Goal: Task Accomplishment & Management: Manage account settings

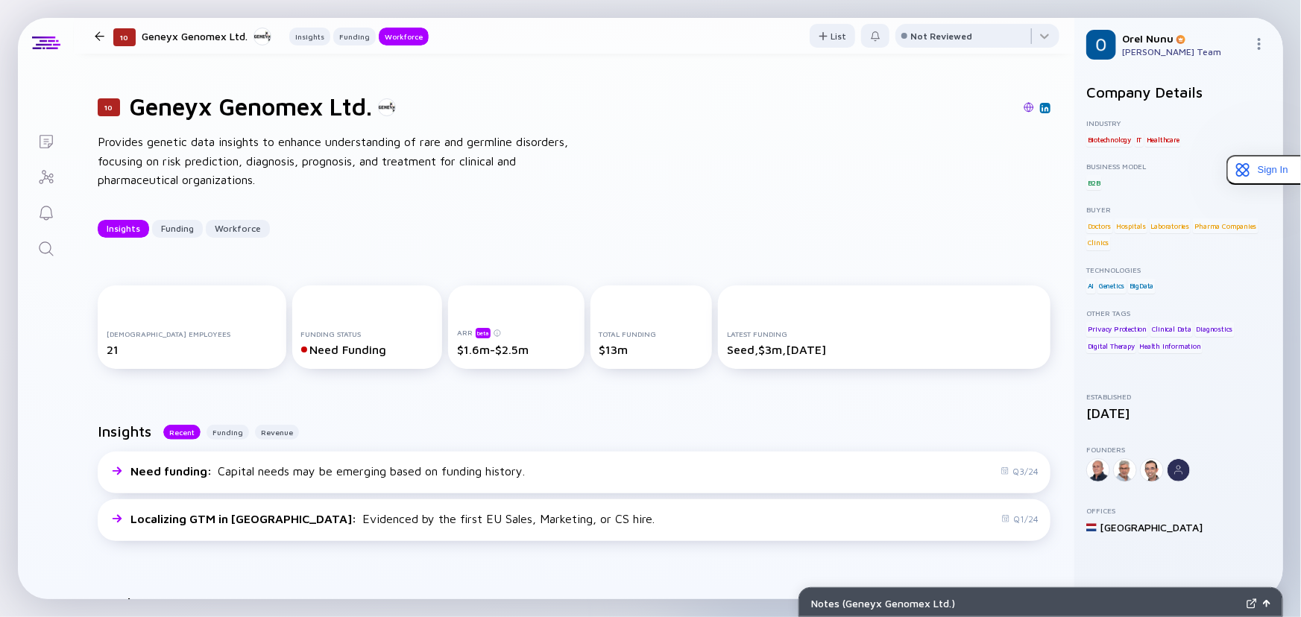
scroll to position [1084, 0]
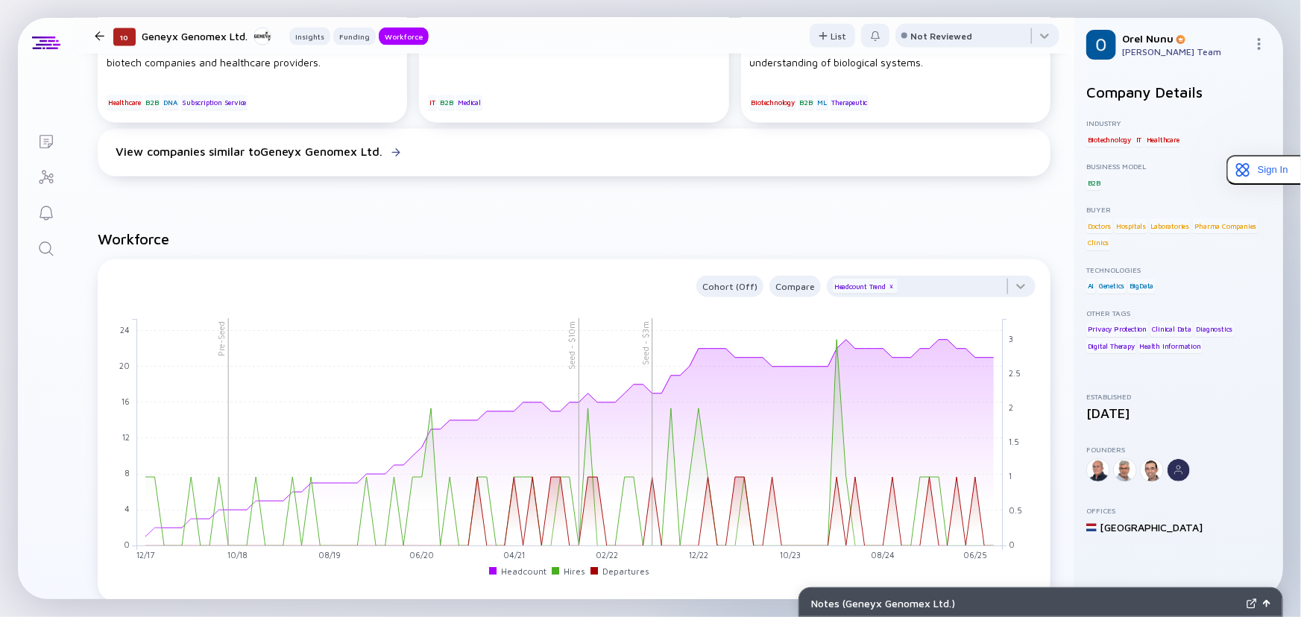
click at [100, 39] on div at bounding box center [100, 36] width 10 height 10
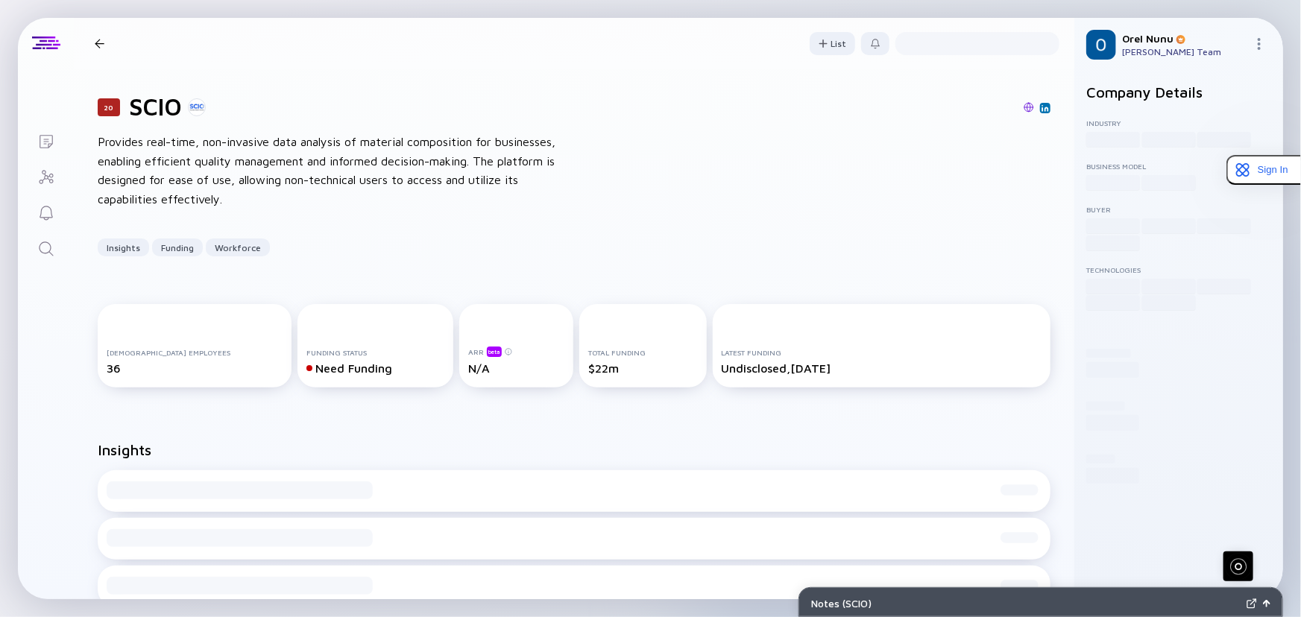
click at [45, 142] on icon "Lists" at bounding box center [46, 141] width 13 height 13
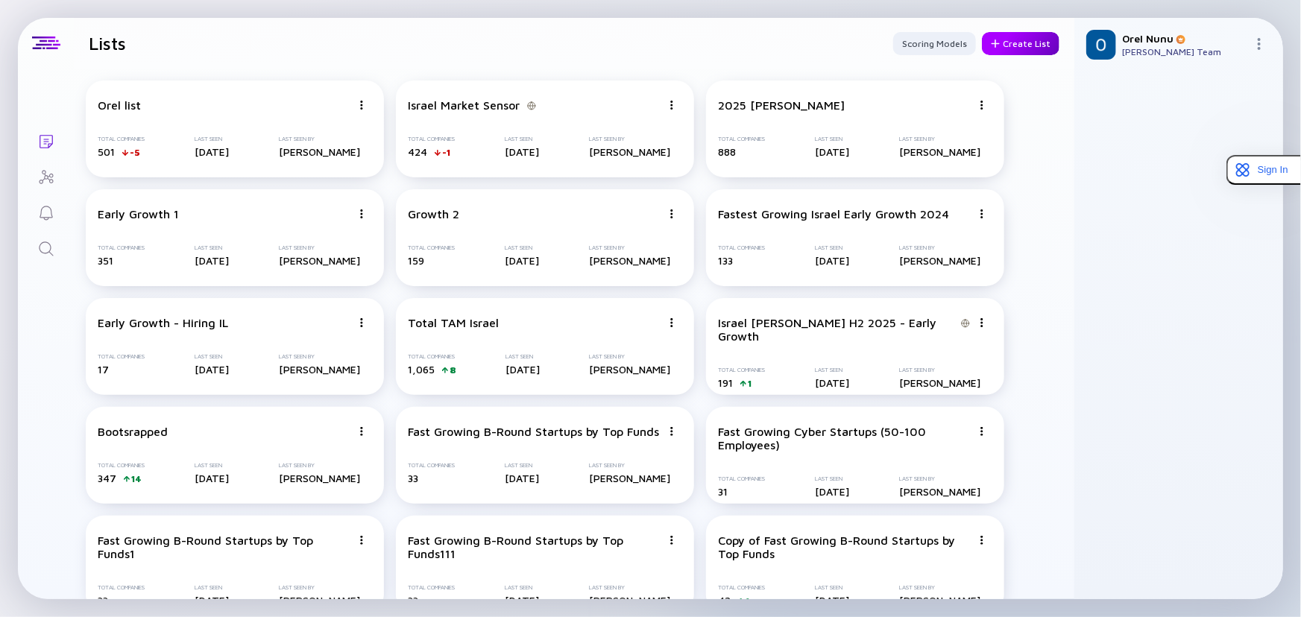
click at [1030, 40] on div "Create List" at bounding box center [1021, 43] width 78 height 23
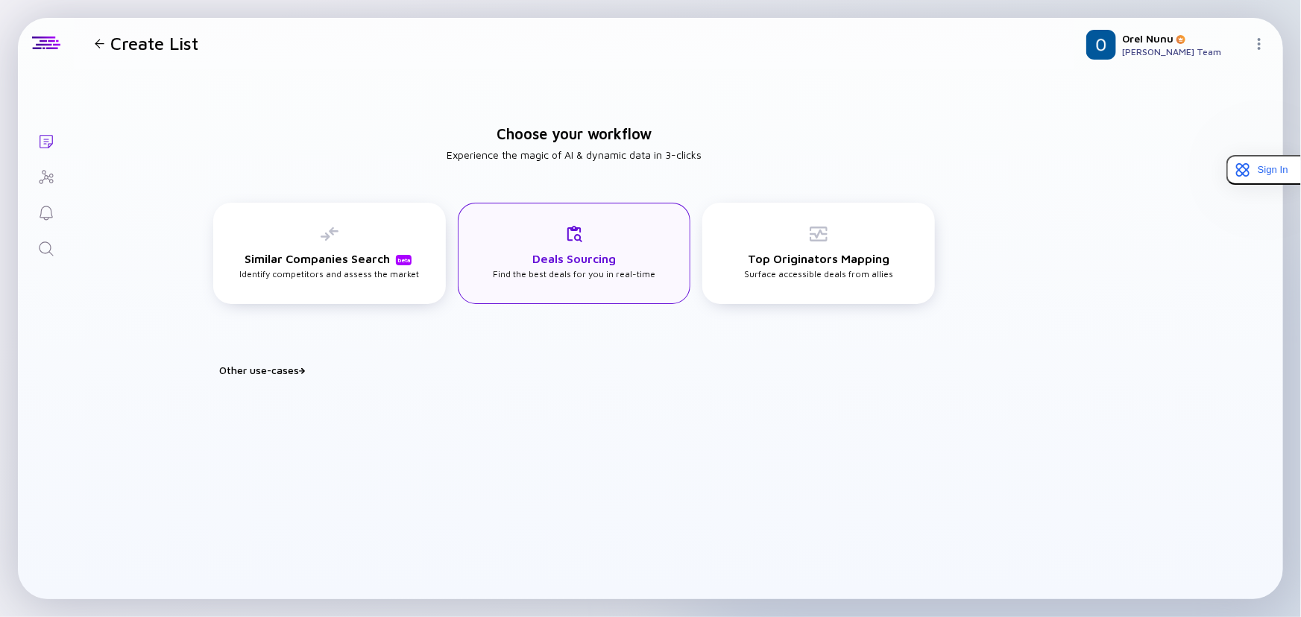
click at [511, 275] on div "Deals Sourcing Find the best deals for you in real-time" at bounding box center [574, 252] width 163 height 54
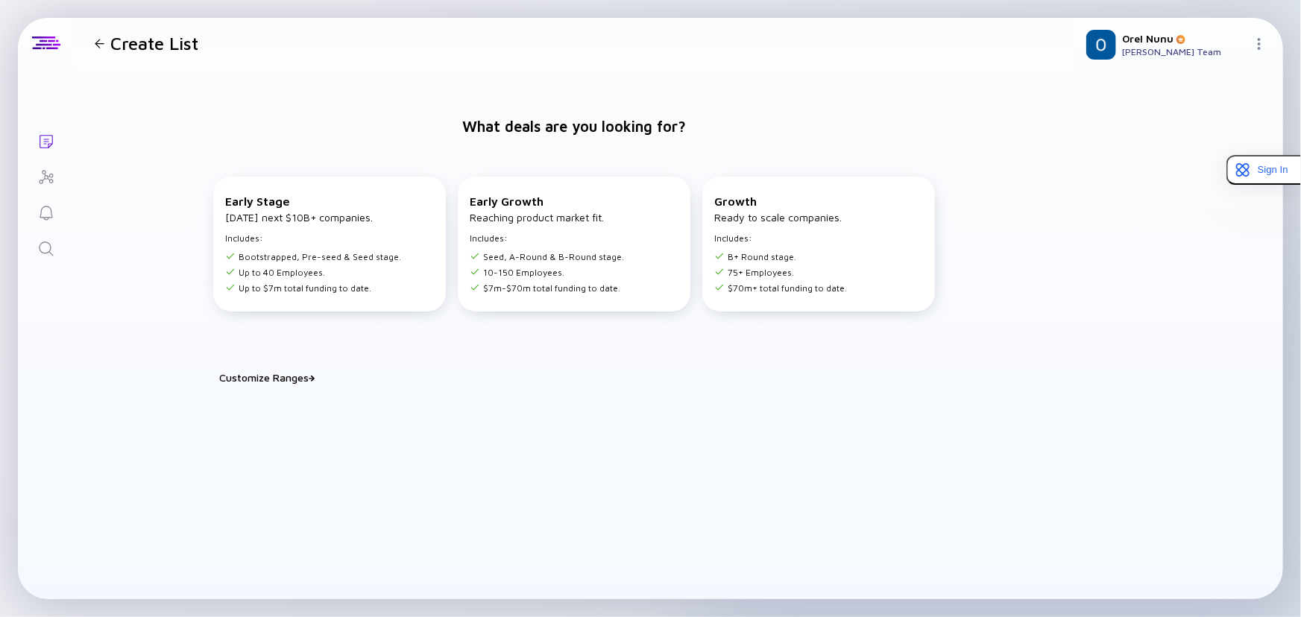
click at [279, 380] on div "Customize Ranges" at bounding box center [583, 377] width 728 height 13
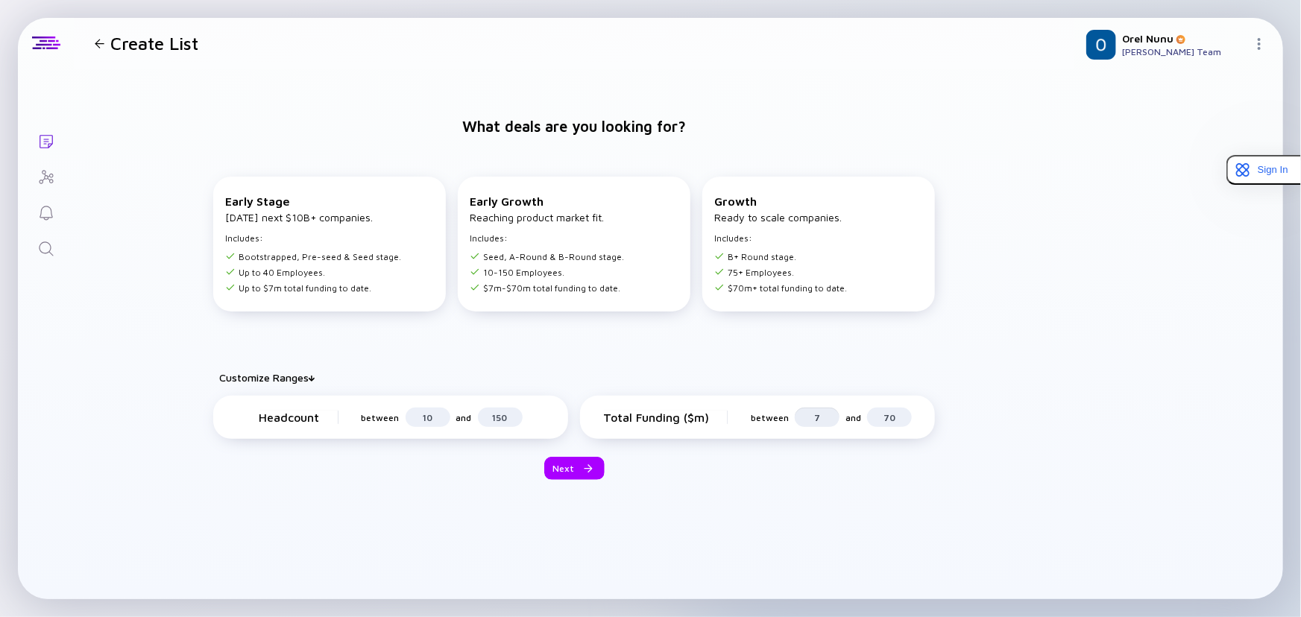
click at [813, 418] on input "7" at bounding box center [817, 417] width 27 height 15
drag, startPoint x: 823, startPoint y: 417, endPoint x: 800, endPoint y: 415, distance: 23.2
click at [800, 415] on div "7" at bounding box center [817, 417] width 45 height 19
type input "0"
click at [887, 415] on input "70" at bounding box center [889, 417] width 27 height 15
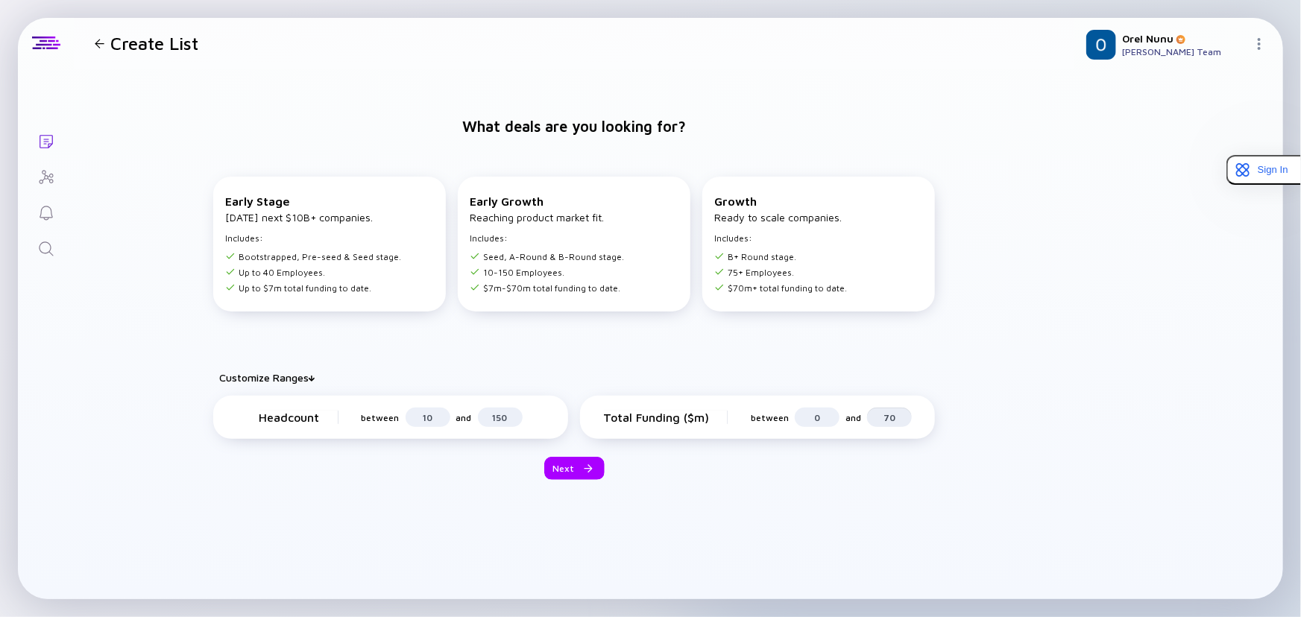
drag, startPoint x: 894, startPoint y: 415, endPoint x: 867, endPoint y: 415, distance: 26.9
click at [867, 415] on div "70" at bounding box center [889, 417] width 45 height 19
type input "1"
type input "2"
type input "10"
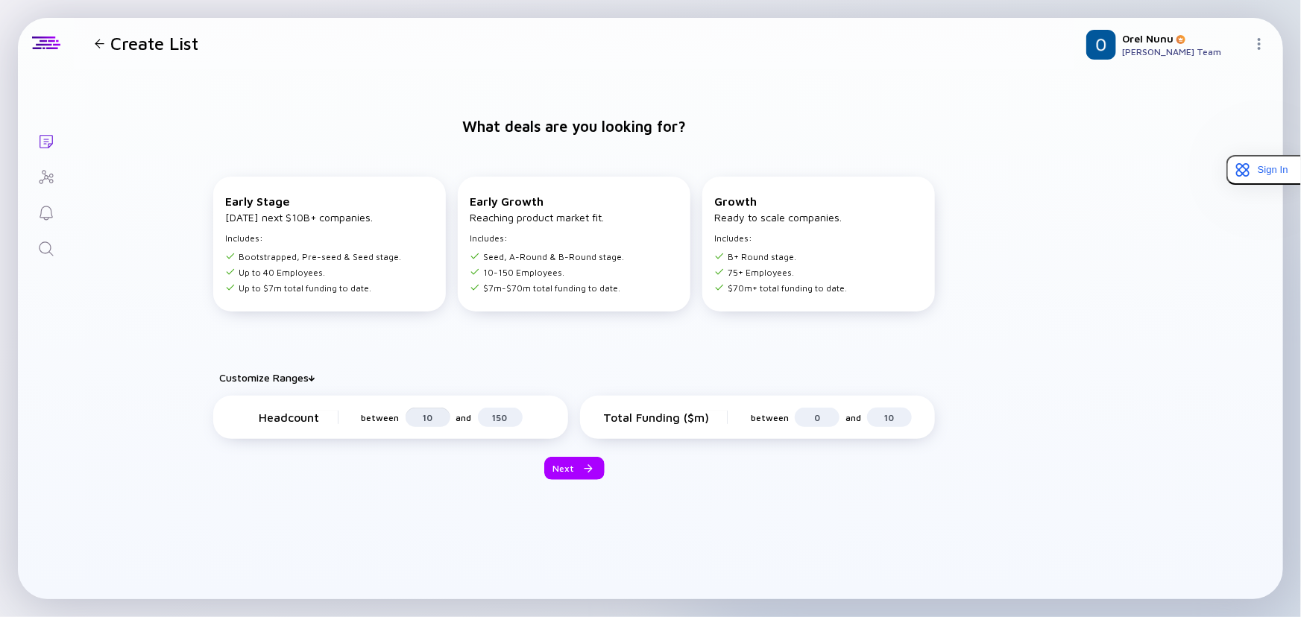
click at [433, 420] on input "10" at bounding box center [428, 417] width 27 height 15
drag, startPoint x: 438, startPoint y: 416, endPoint x: 412, endPoint y: 422, distance: 26.8
click at [412, 422] on div "10" at bounding box center [428, 417] width 45 height 19
type input "40"
click at [507, 413] on input "150" at bounding box center [500, 417] width 27 height 15
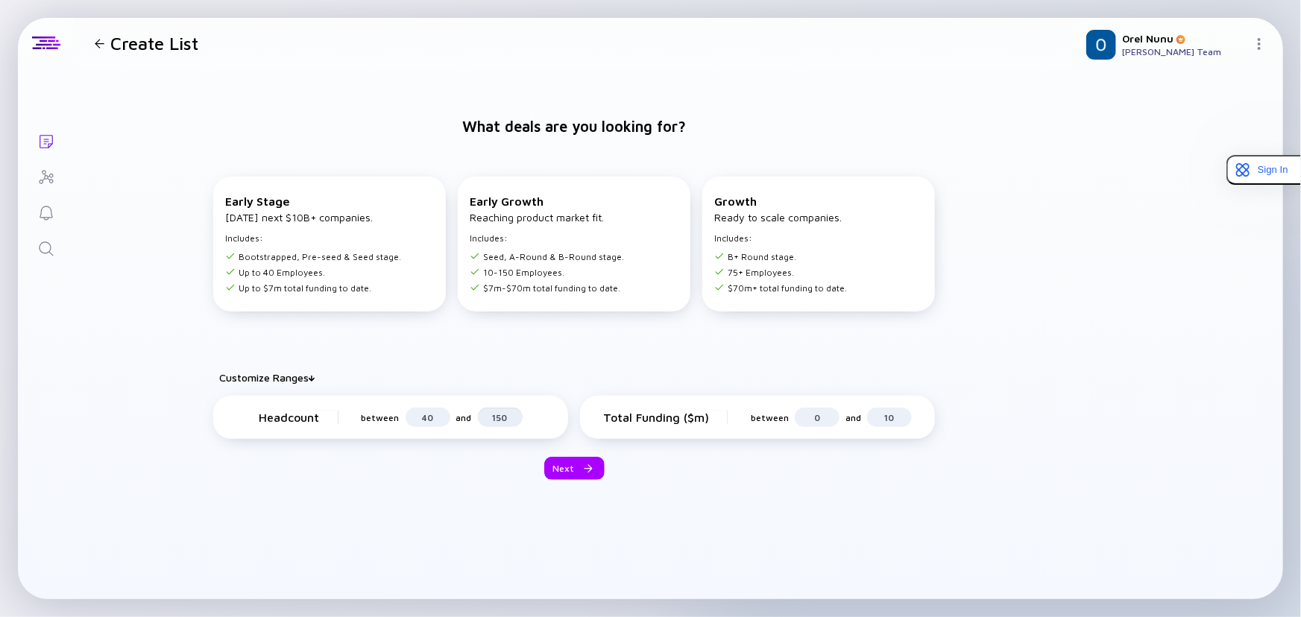
drag, startPoint x: 511, startPoint y: 413, endPoint x: 482, endPoint y: 417, distance: 29.3
click at [482, 417] on div "150" at bounding box center [500, 417] width 45 height 19
type input "400"
click at [555, 465] on div "Next" at bounding box center [574, 468] width 60 height 23
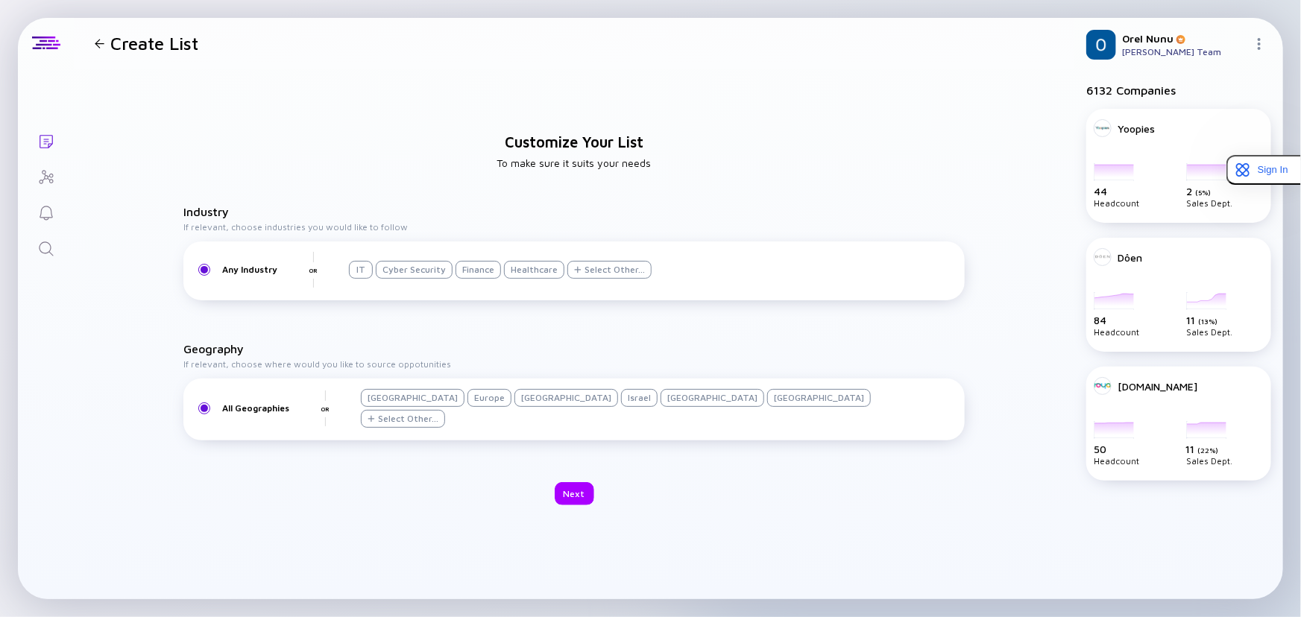
click at [621, 406] on div "Israel" at bounding box center [639, 398] width 37 height 18
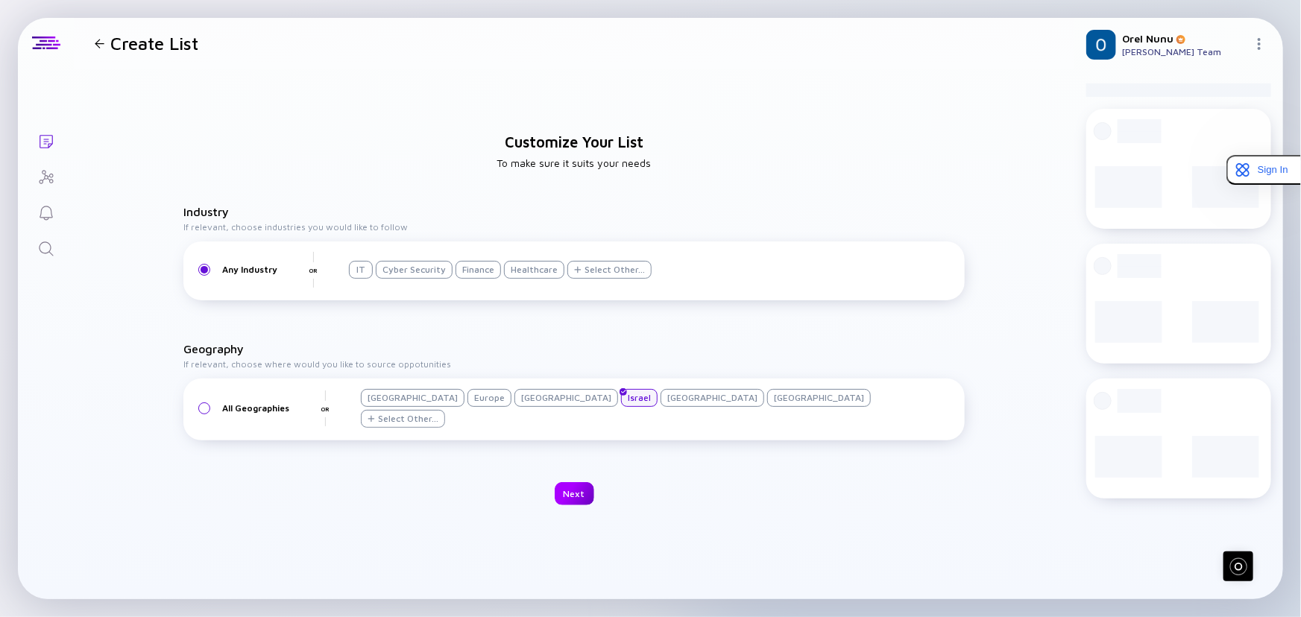
click at [576, 493] on div "Next" at bounding box center [575, 493] width 40 height 23
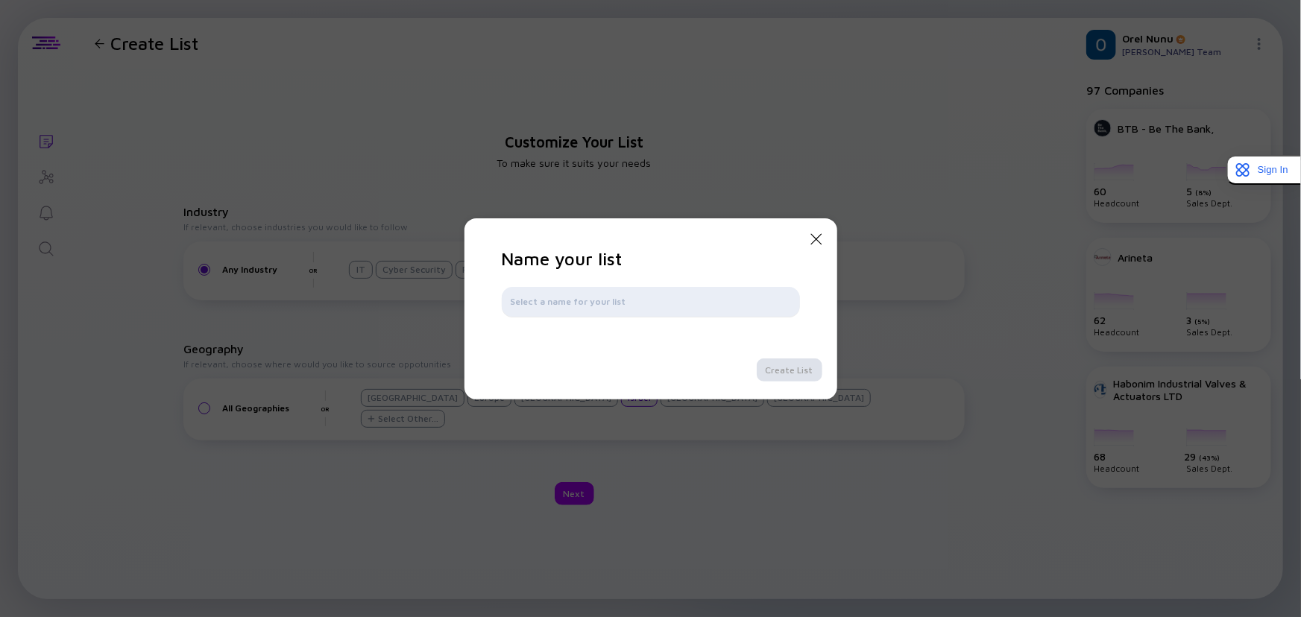
click at [570, 293] on div at bounding box center [651, 302] width 298 height 30
click at [563, 306] on input "text" at bounding box center [651, 302] width 280 height 15
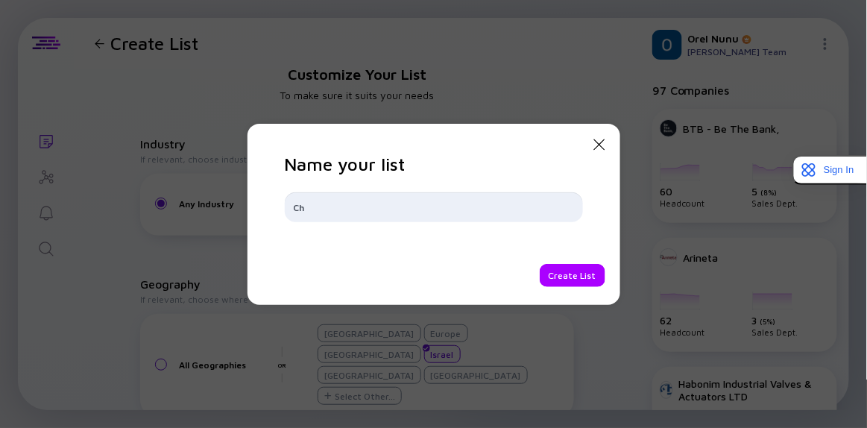
type input "C"
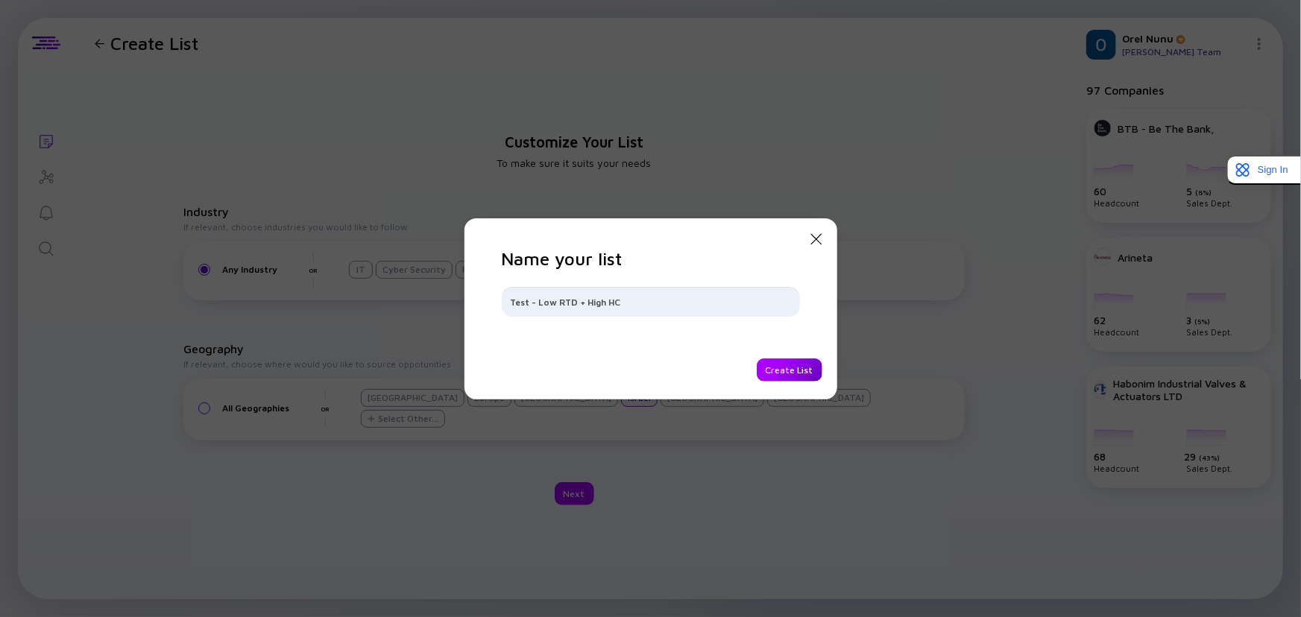
type input "Test - Low RTD + High HC"
click at [784, 371] on div "Create List" at bounding box center [790, 370] width 66 height 23
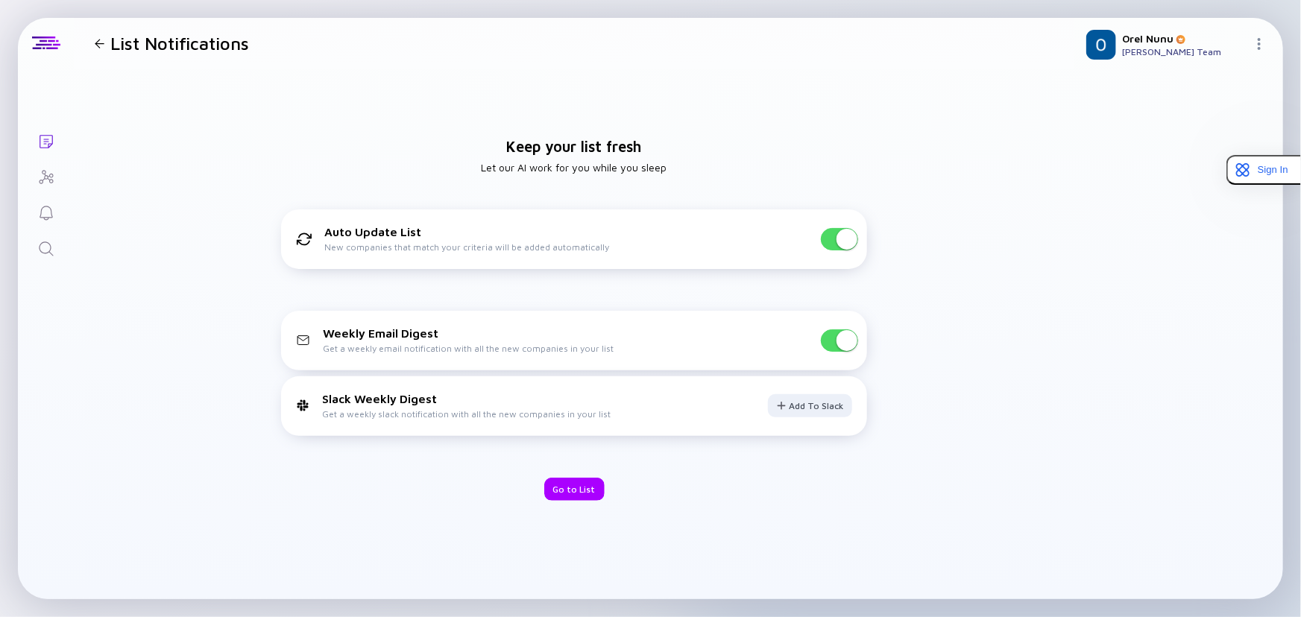
click at [841, 347] on span at bounding box center [847, 340] width 21 height 21
click at [578, 492] on div "Go to List" at bounding box center [574, 489] width 60 height 23
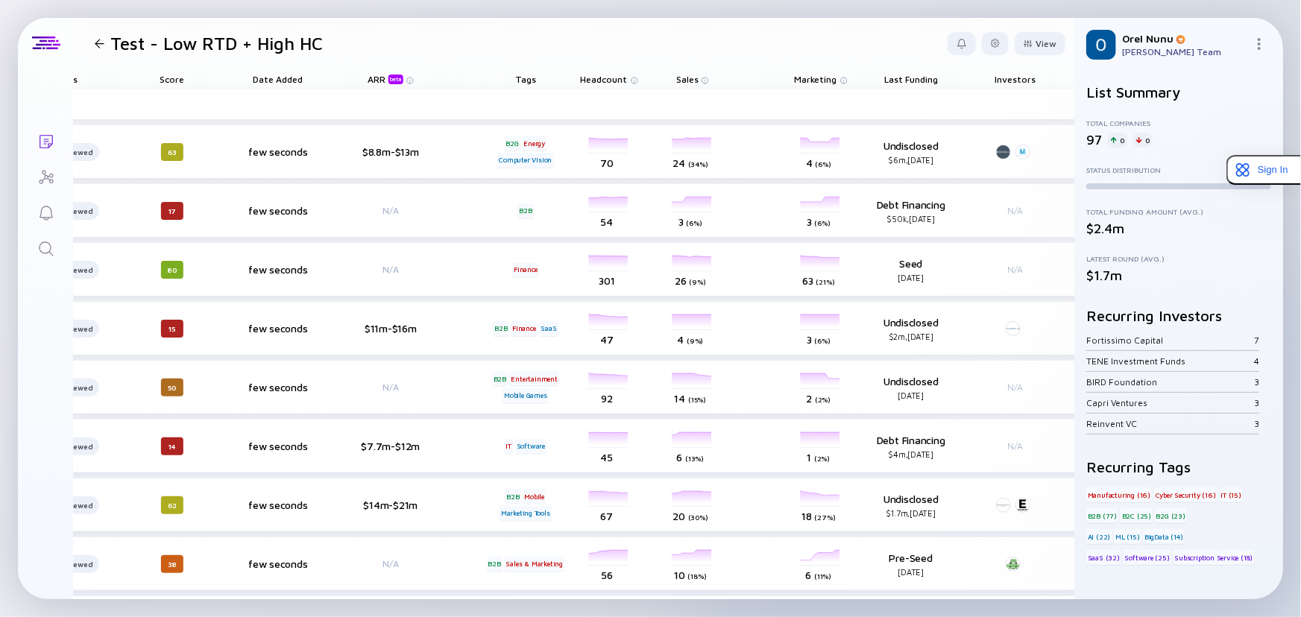
scroll to position [0, 412]
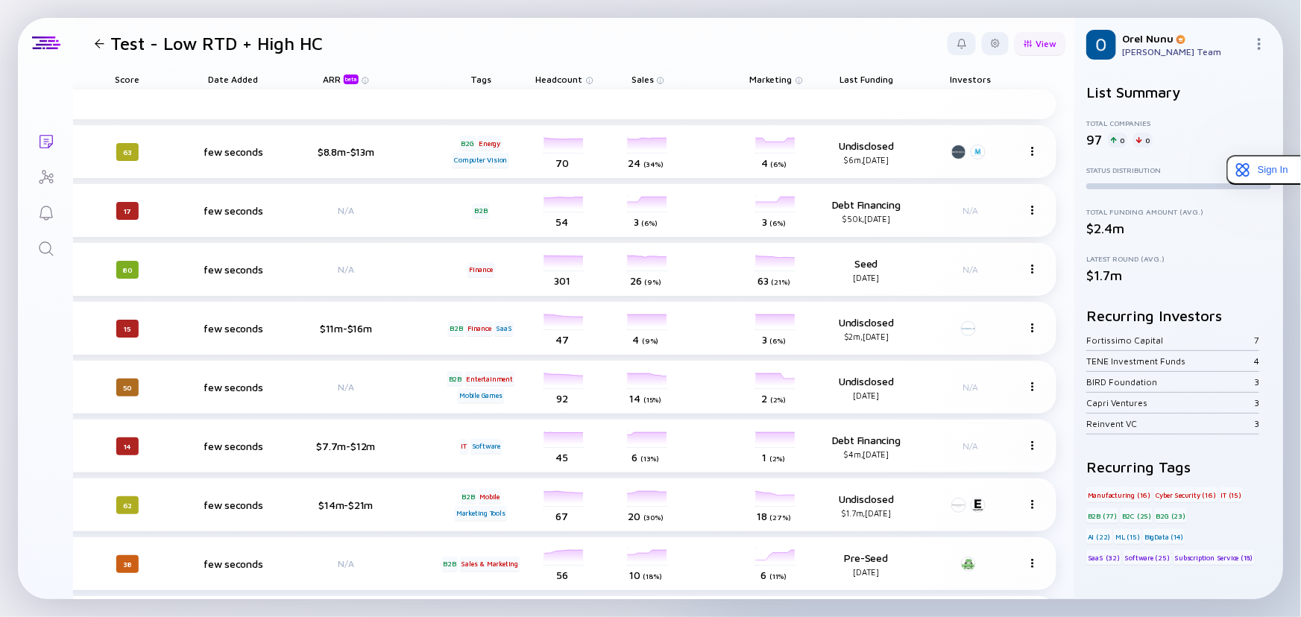
click at [1024, 44] on div at bounding box center [1028, 44] width 9 height 8
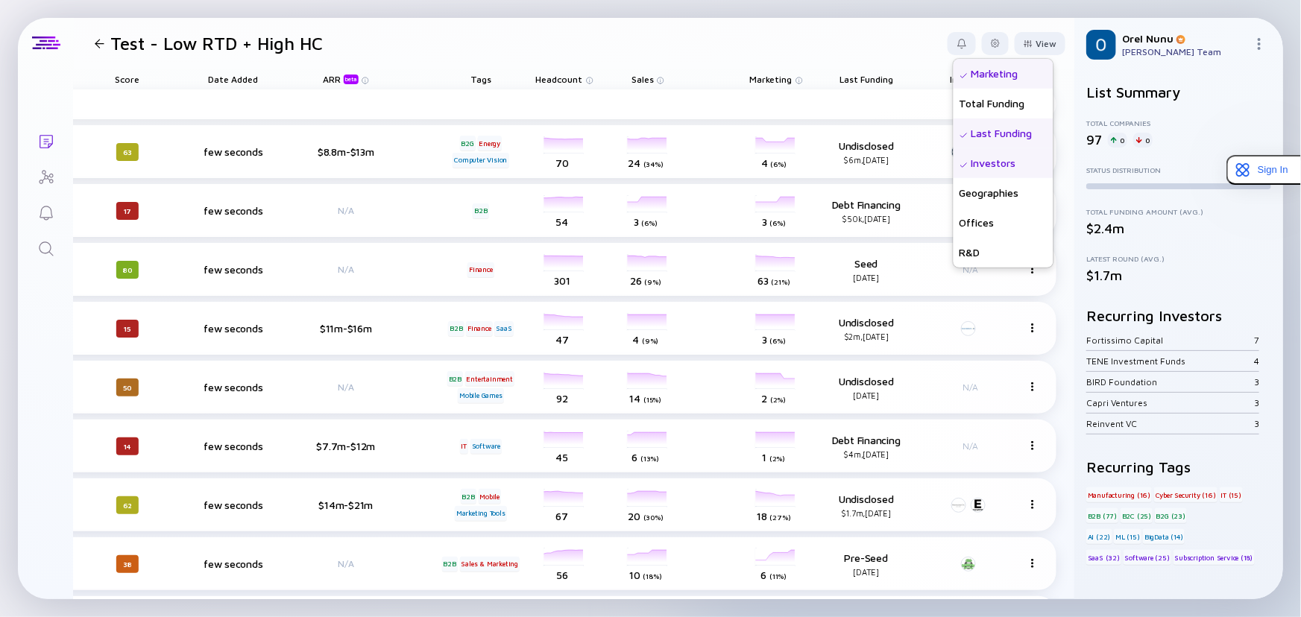
scroll to position [271, 0]
click at [983, 97] on div "Total Funding" at bounding box center [1004, 101] width 100 height 30
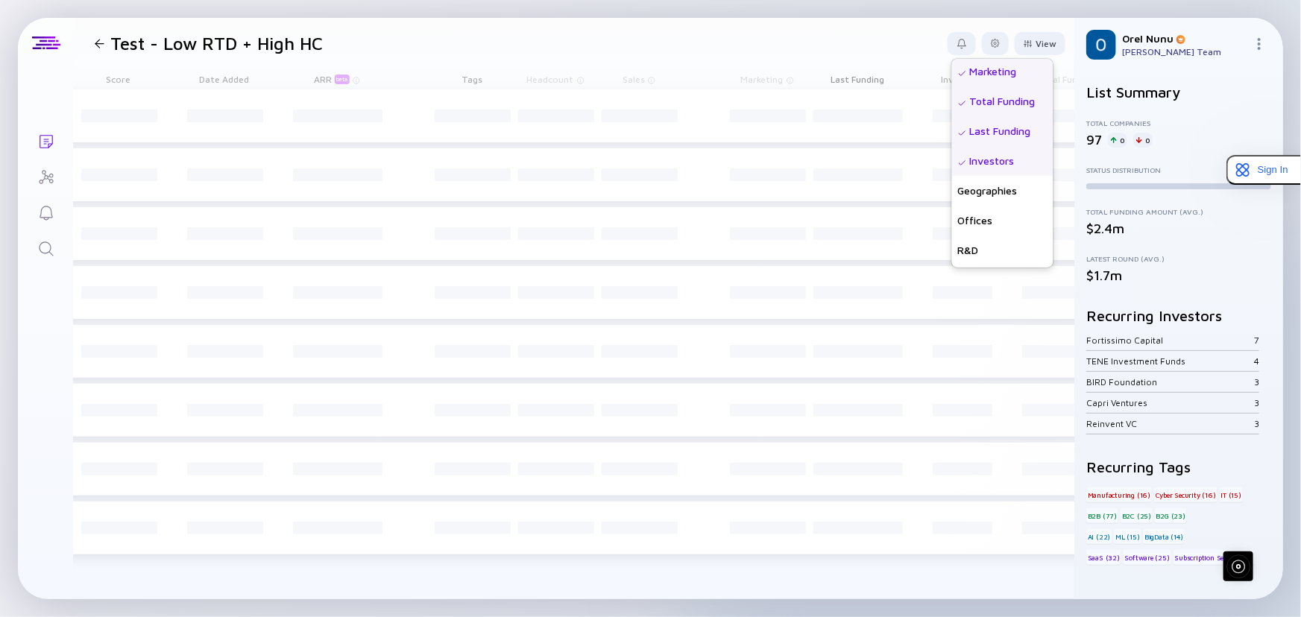
click at [792, 33] on header "Test - Low RTD + High HC View Name Status Score Tags ARR beta Founders Date Add…" at bounding box center [574, 43] width 1001 height 51
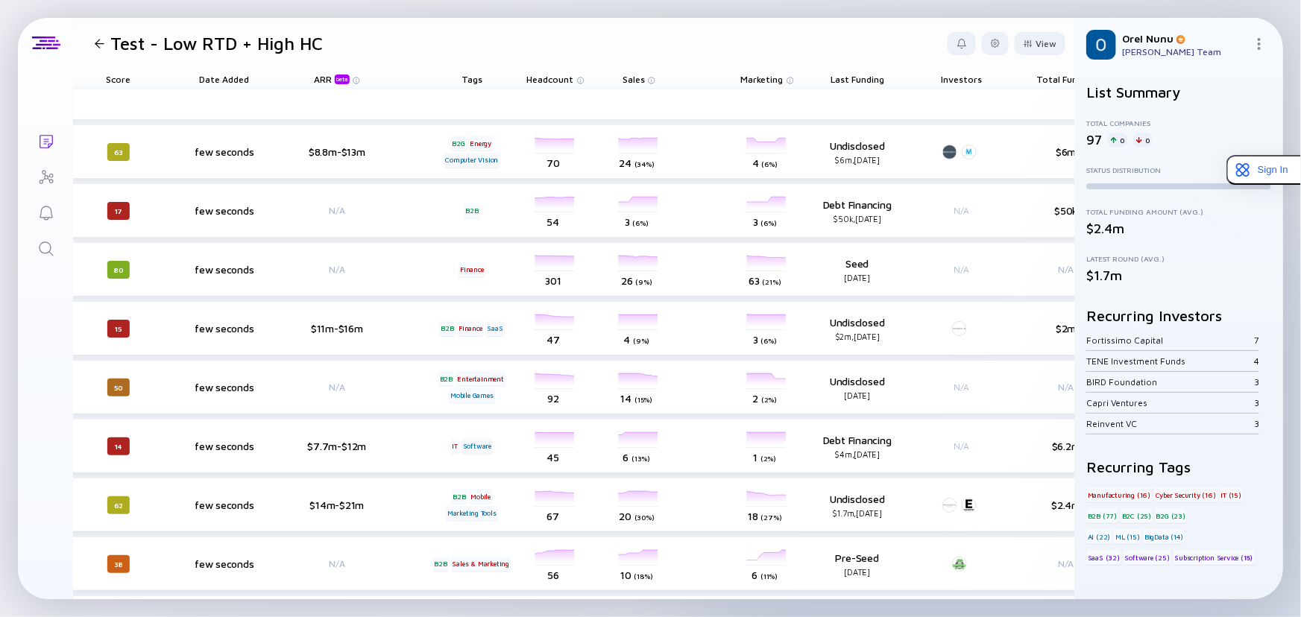
scroll to position [0, 508]
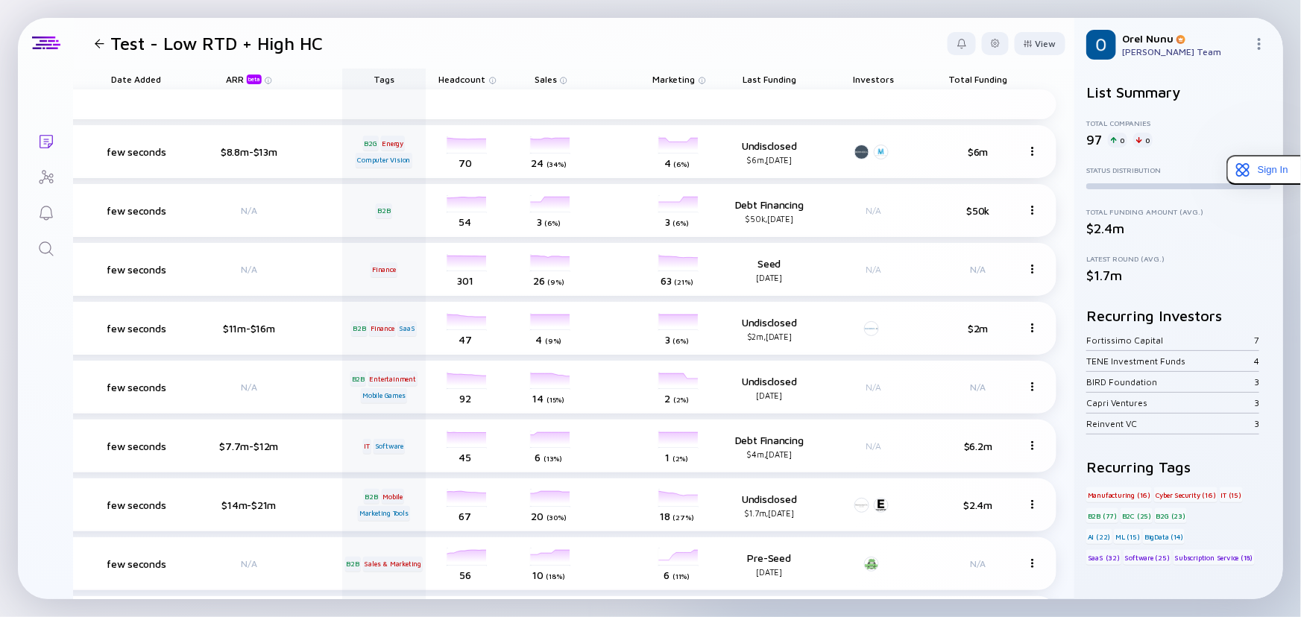
drag, startPoint x: 972, startPoint y: 78, endPoint x: 364, endPoint y: 74, distance: 608.4
click at [364, 74] on div "Name Status Score Date Added ARR beta Tags Headcount Sales Marketing Last Fundi…" at bounding box center [321, 79] width 1470 height 21
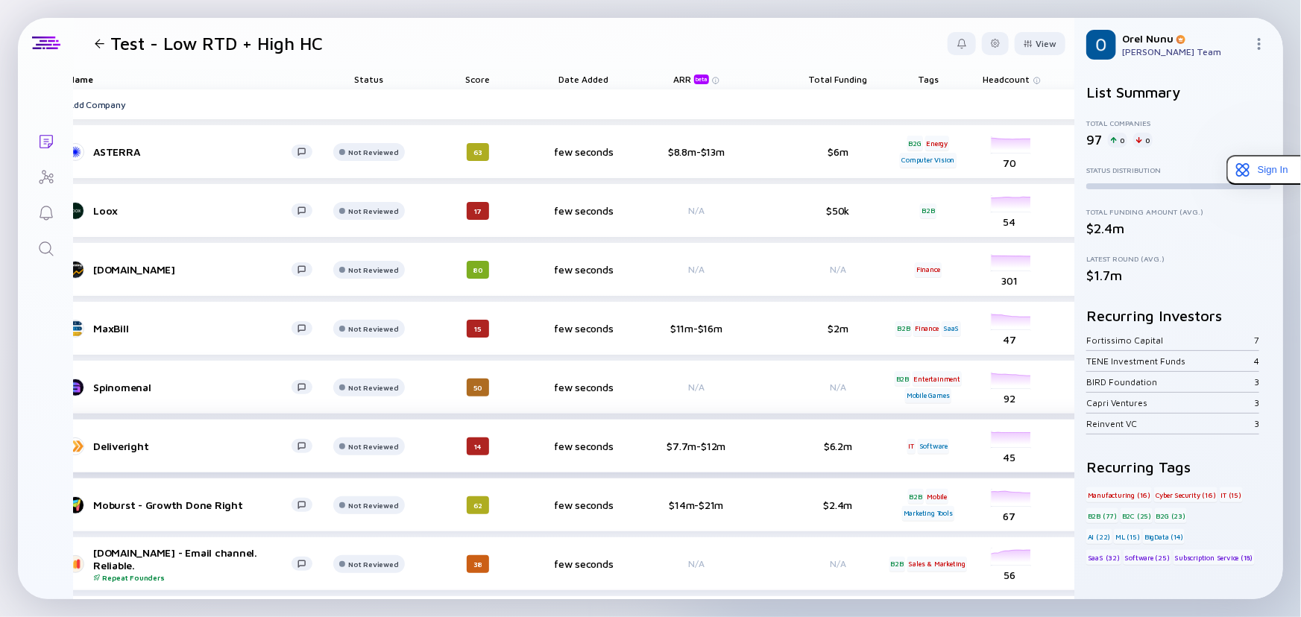
scroll to position [0, 51]
drag, startPoint x: 836, startPoint y: 80, endPoint x: 583, endPoint y: 69, distance: 253.0
click at [583, 69] on div "Name Status Score Date Added ARR beta Total Funding Tags Headcount Sales Market…" at bounding box center [770, 79] width 1470 height 21
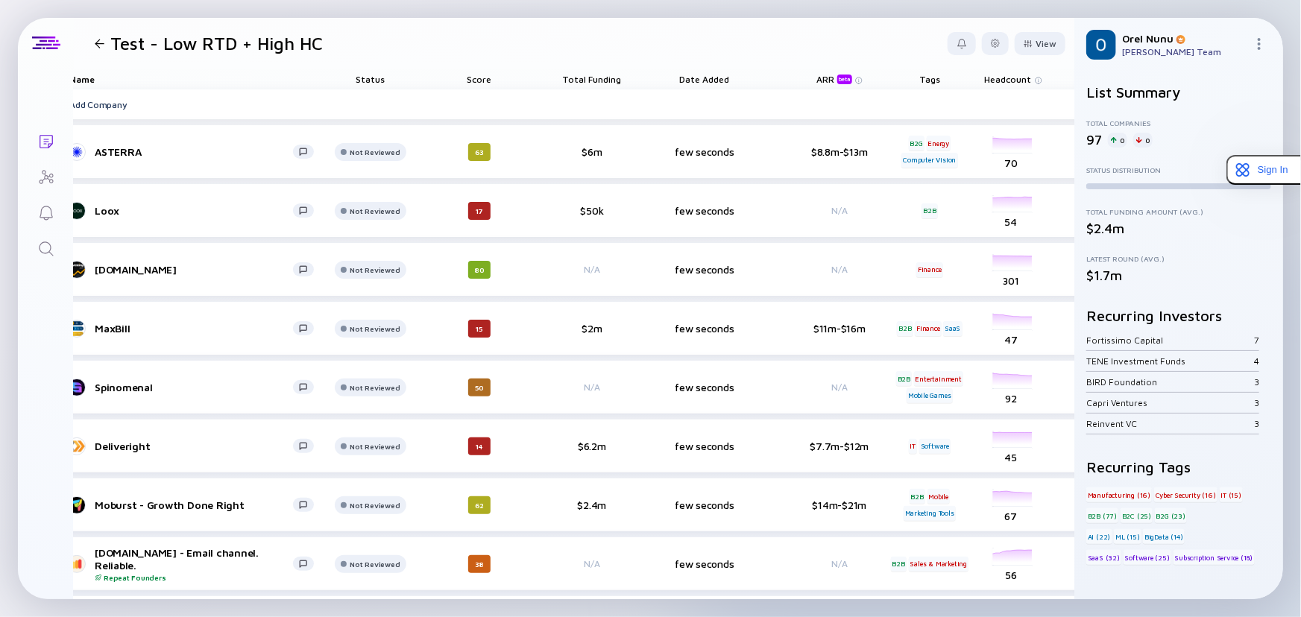
click at [586, 75] on span "Total Funding" at bounding box center [592, 79] width 59 height 11
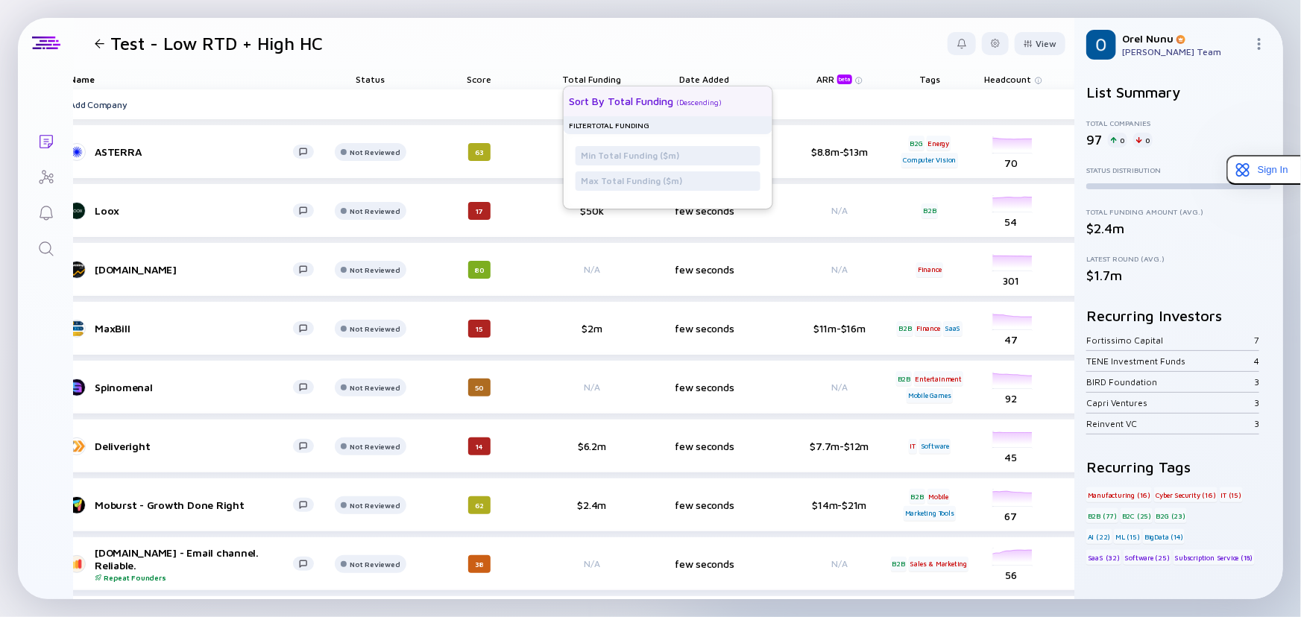
click at [668, 101] on div "Sort by Total Funding" at bounding box center [621, 101] width 104 height 13
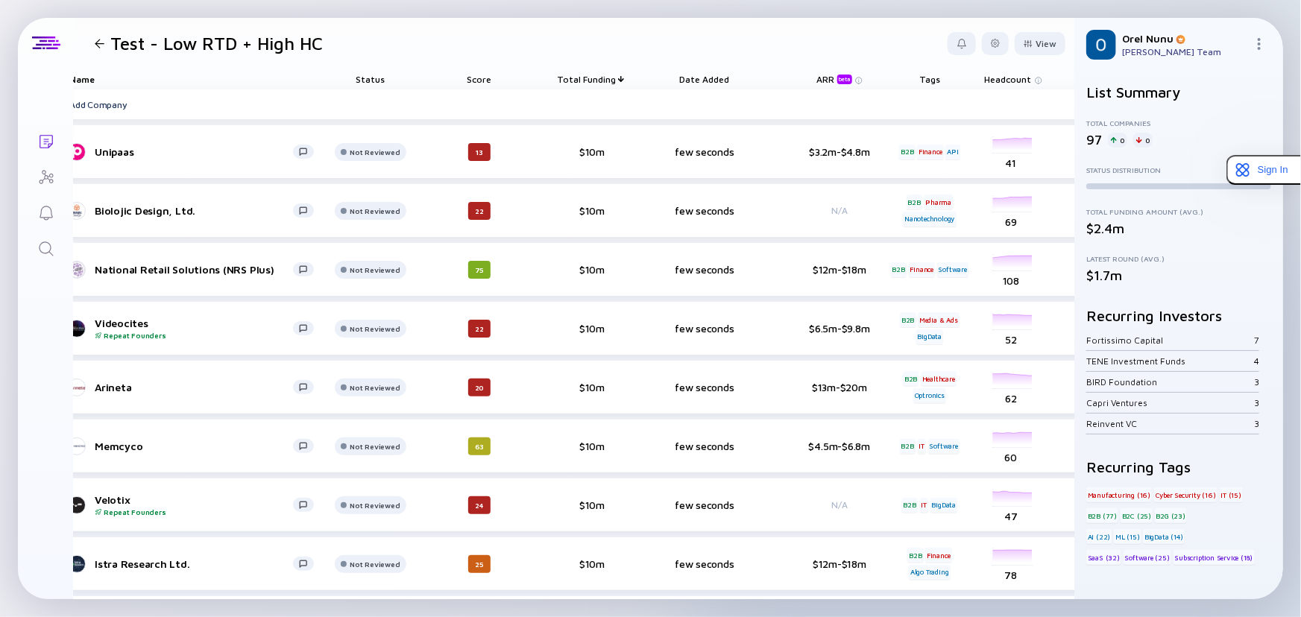
click at [601, 75] on span "Total Funding" at bounding box center [587, 79] width 59 height 11
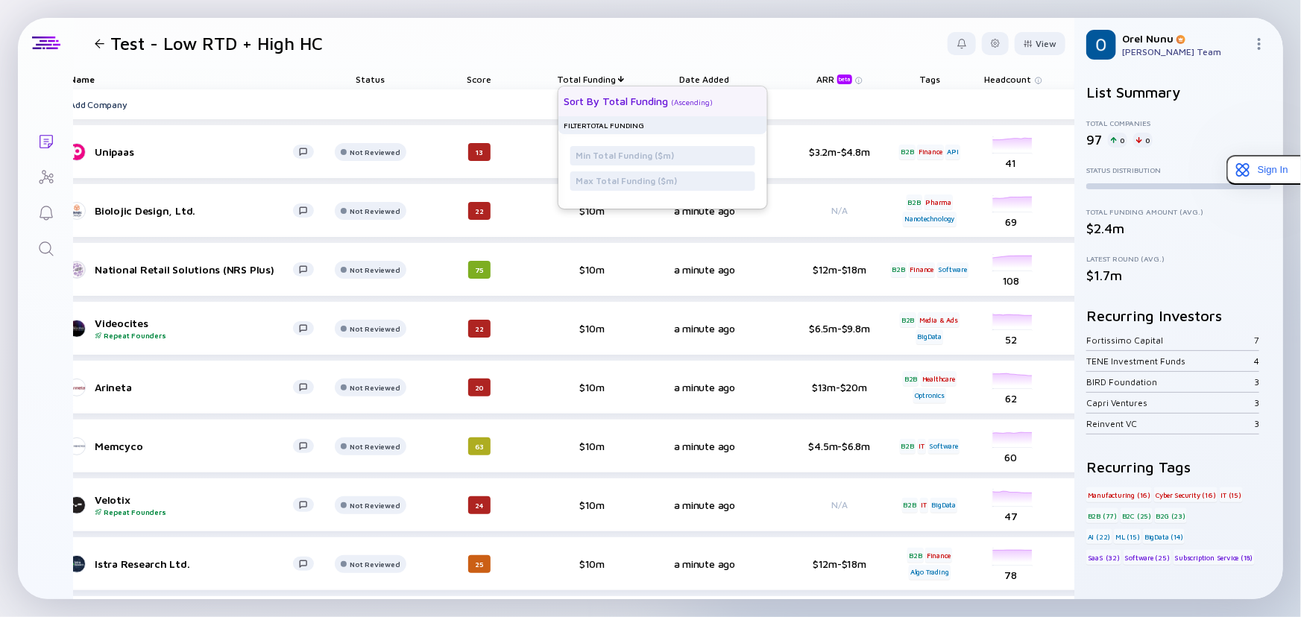
click at [608, 101] on div "Sort by Total Funding" at bounding box center [616, 101] width 104 height 13
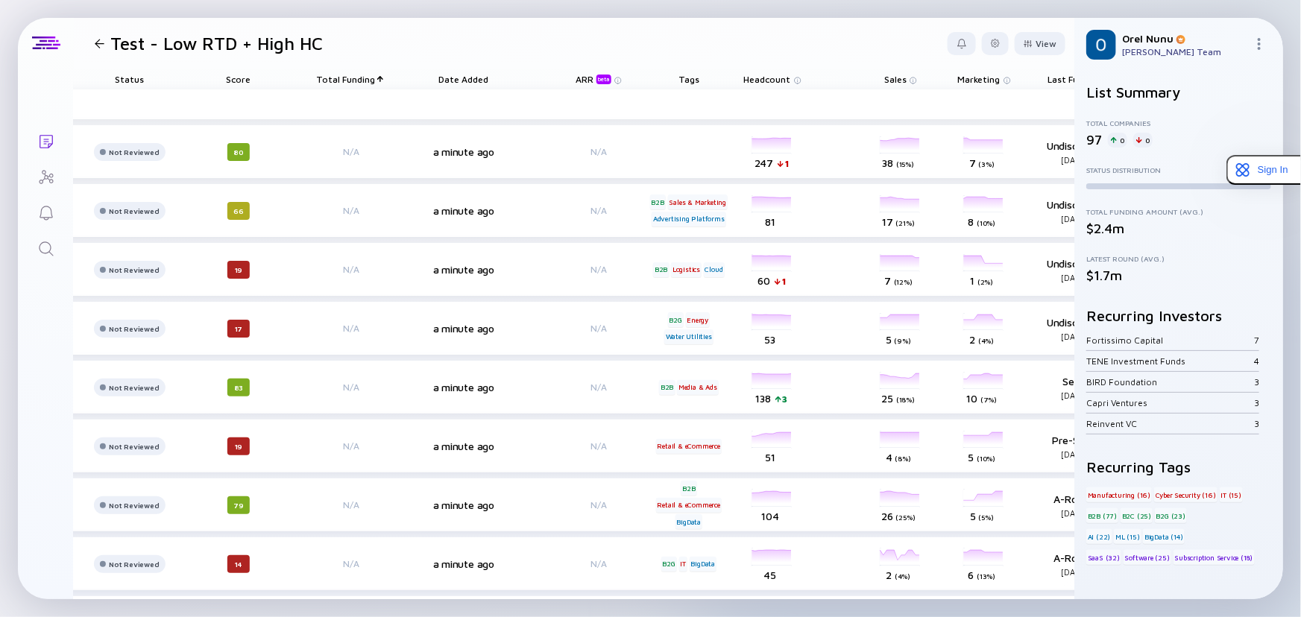
scroll to position [0, 294]
drag, startPoint x: 766, startPoint y: 76, endPoint x: 456, endPoint y: 71, distance: 311.0
click at [456, 71] on div "Name Status Score Total Funding Date Added ARR beta Tags Headcount Sales Market…" at bounding box center [527, 79] width 1470 height 21
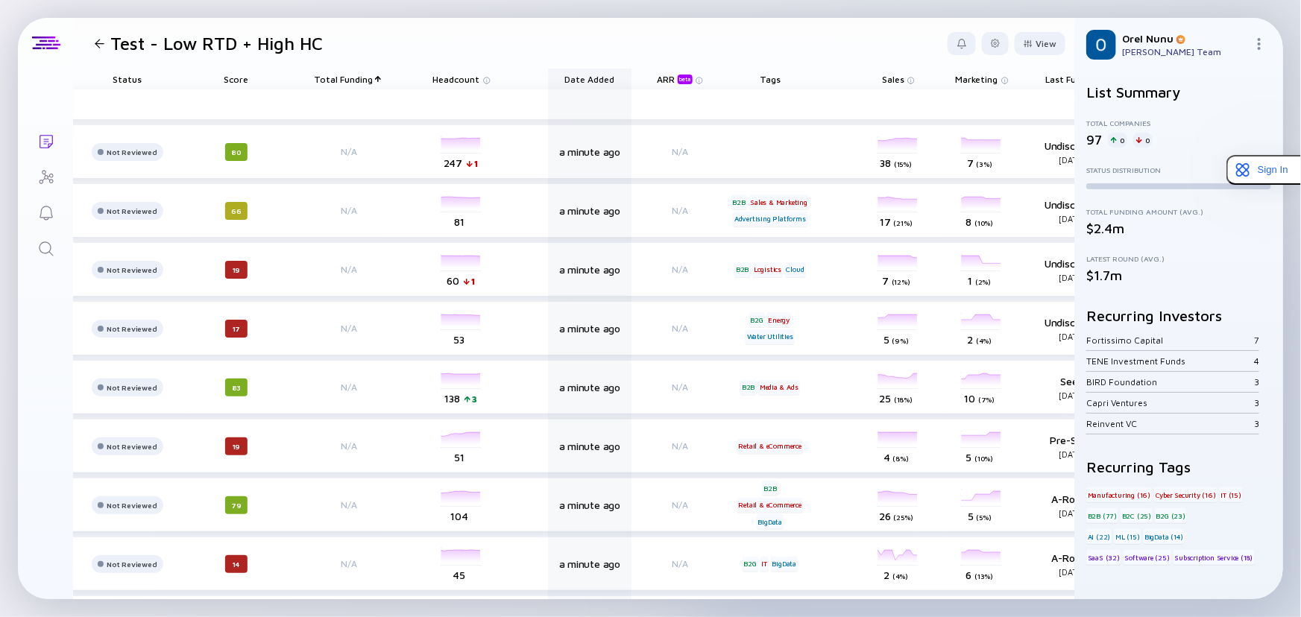
drag, startPoint x: 677, startPoint y: 75, endPoint x: 528, endPoint y: 74, distance: 149.1
click at [528, 74] on div "Name Status Score Total Funding Headcount Date Added ARR beta Tags Sales Market…" at bounding box center [527, 79] width 1470 height 21
click at [1029, 46] on div "View" at bounding box center [1040, 43] width 51 height 23
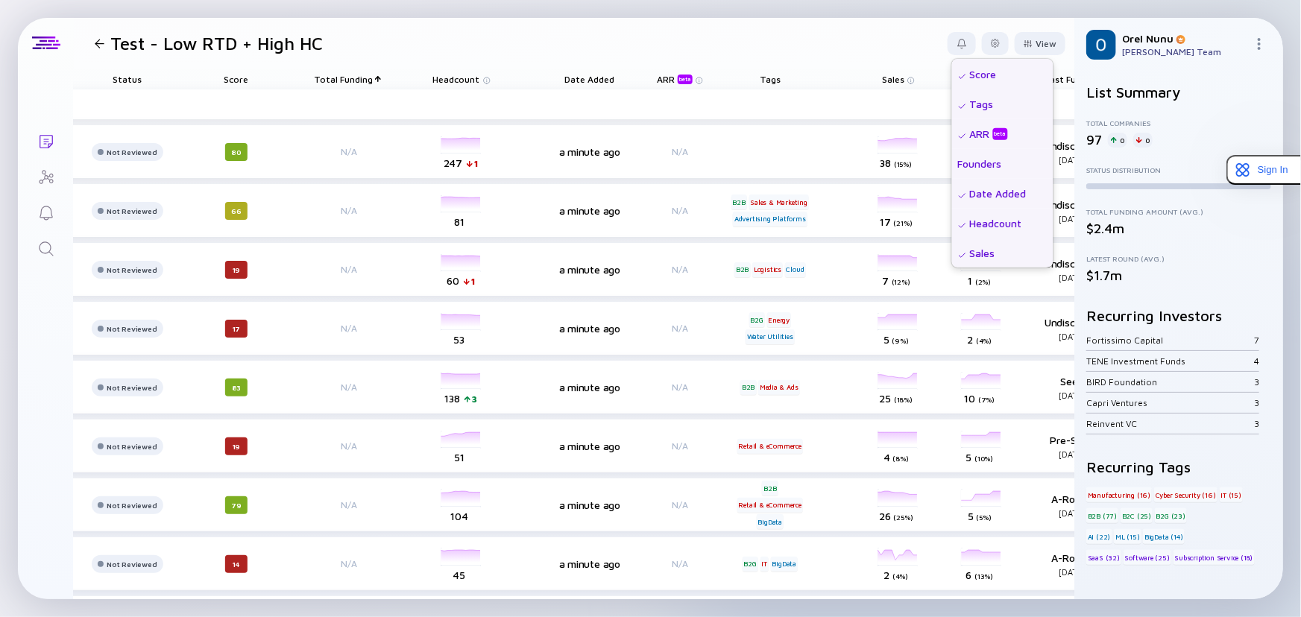
scroll to position [135, 0]
click at [989, 119] on div "Date Added" at bounding box center [1002, 117] width 101 height 30
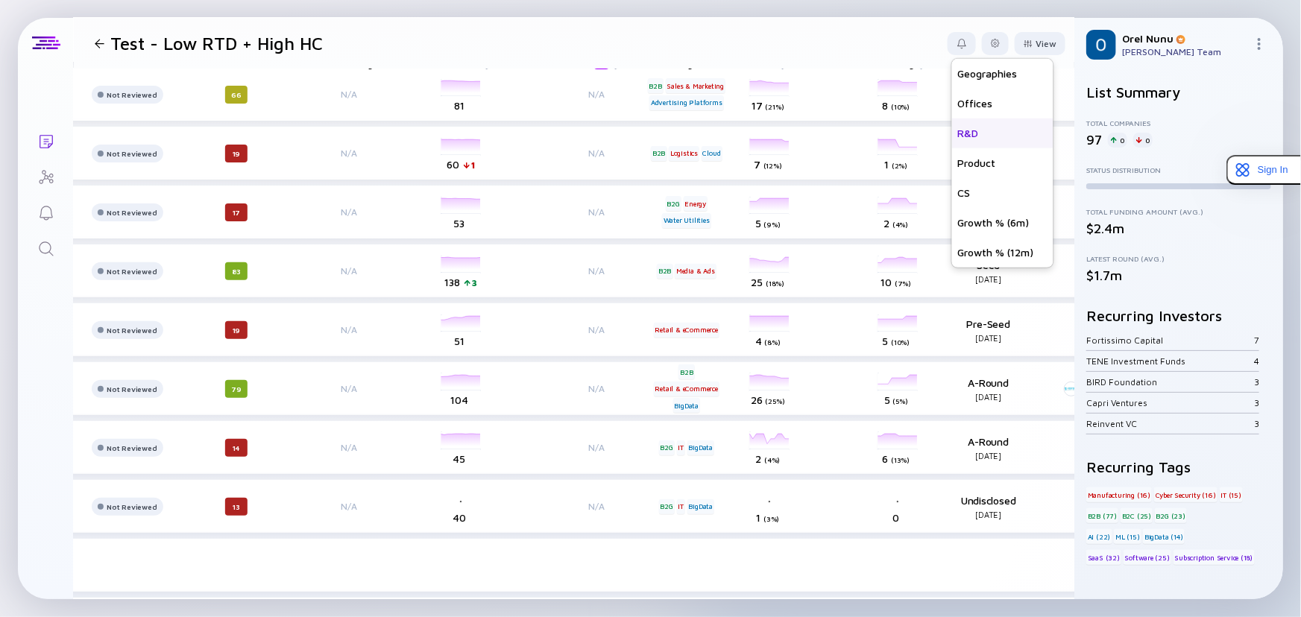
scroll to position [135, 294]
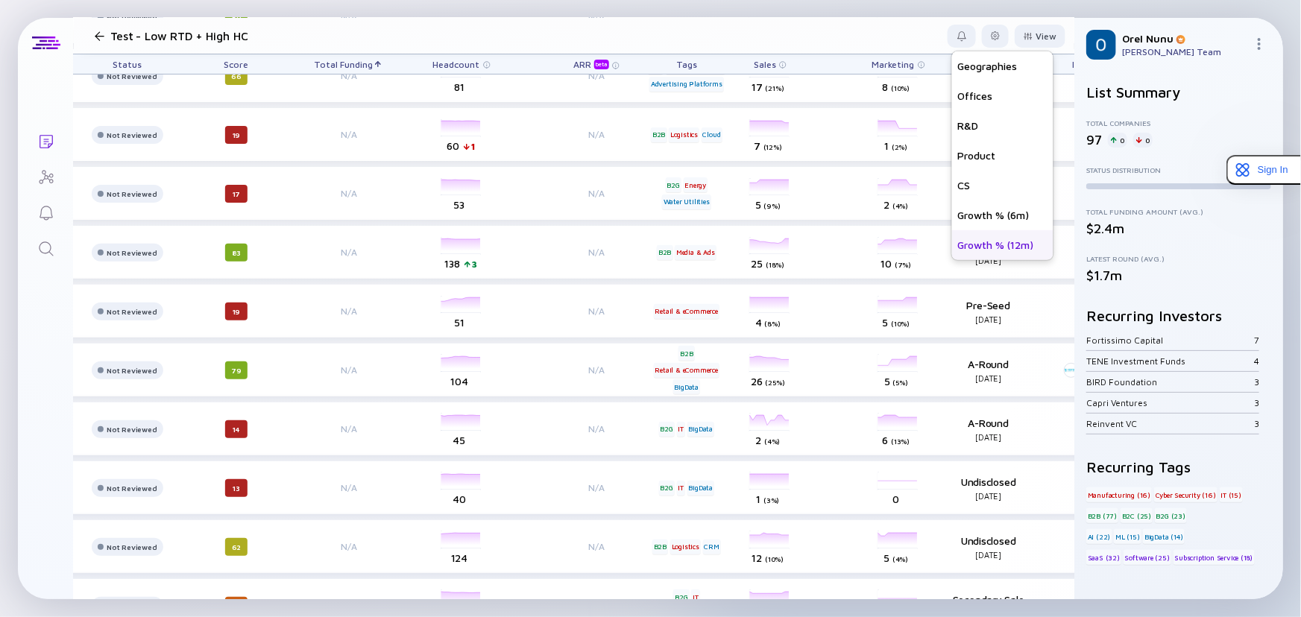
click at [975, 239] on div "Growth % (12m)" at bounding box center [1002, 245] width 101 height 30
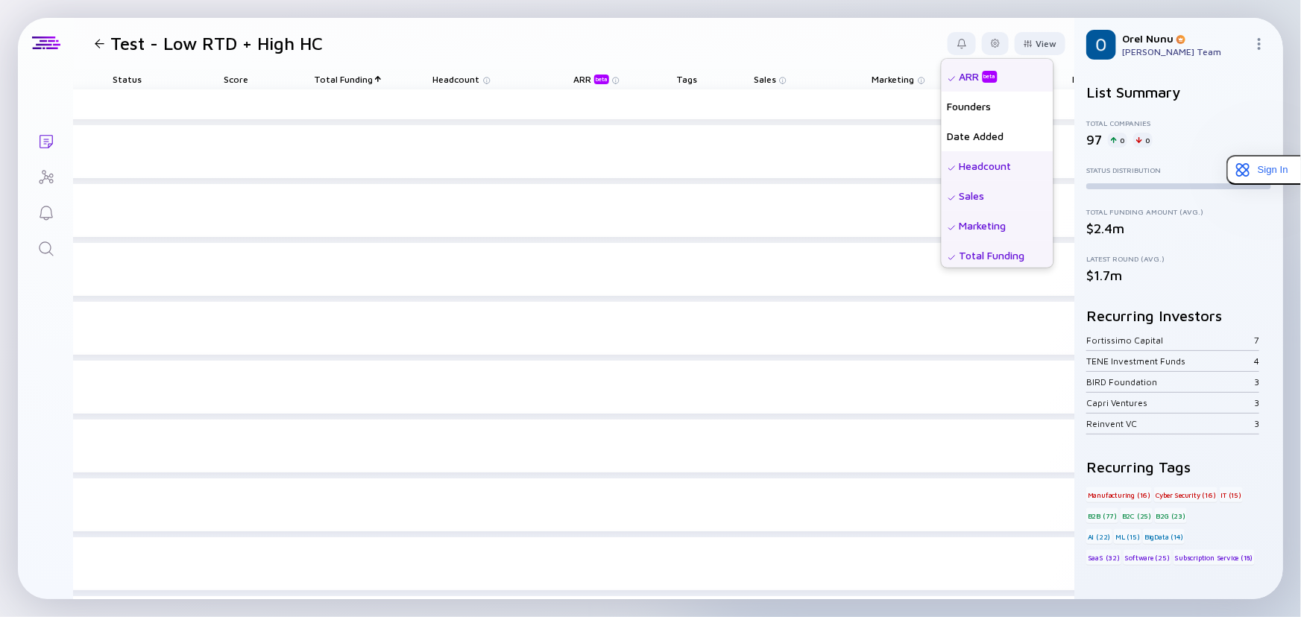
scroll to position [0, 0]
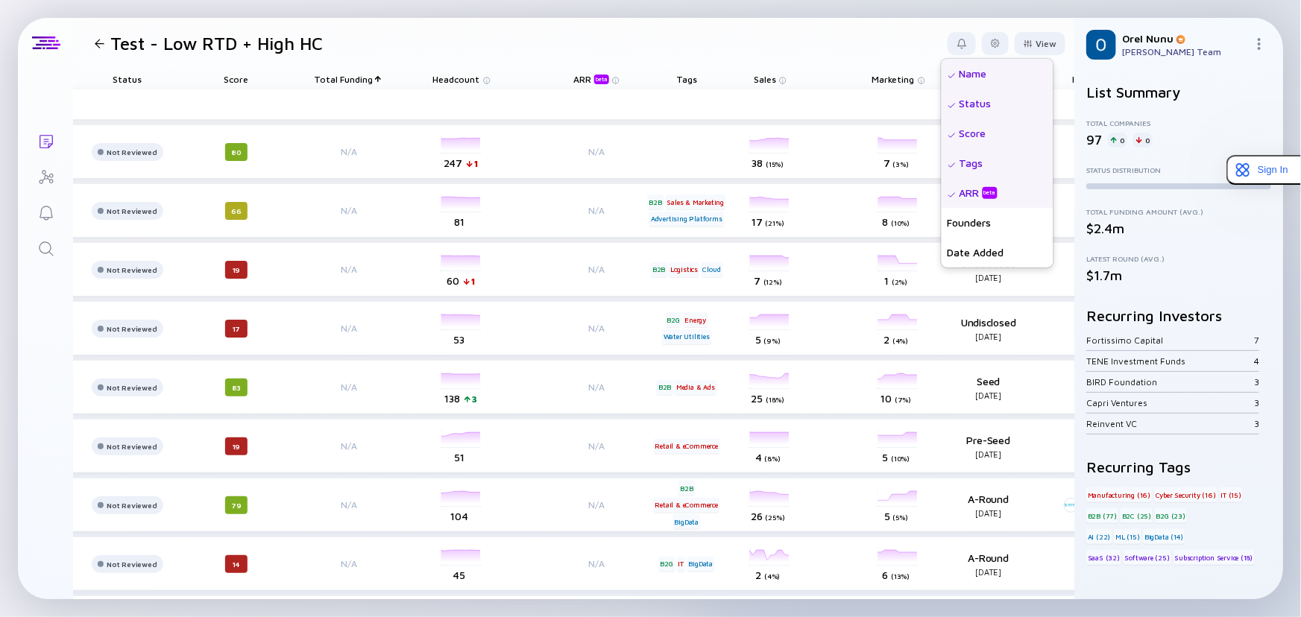
click at [857, 44] on header "Test - Low RTD + High HC View Name Status Score Tags ARR beta Founders Date Add…" at bounding box center [574, 43] width 1001 height 51
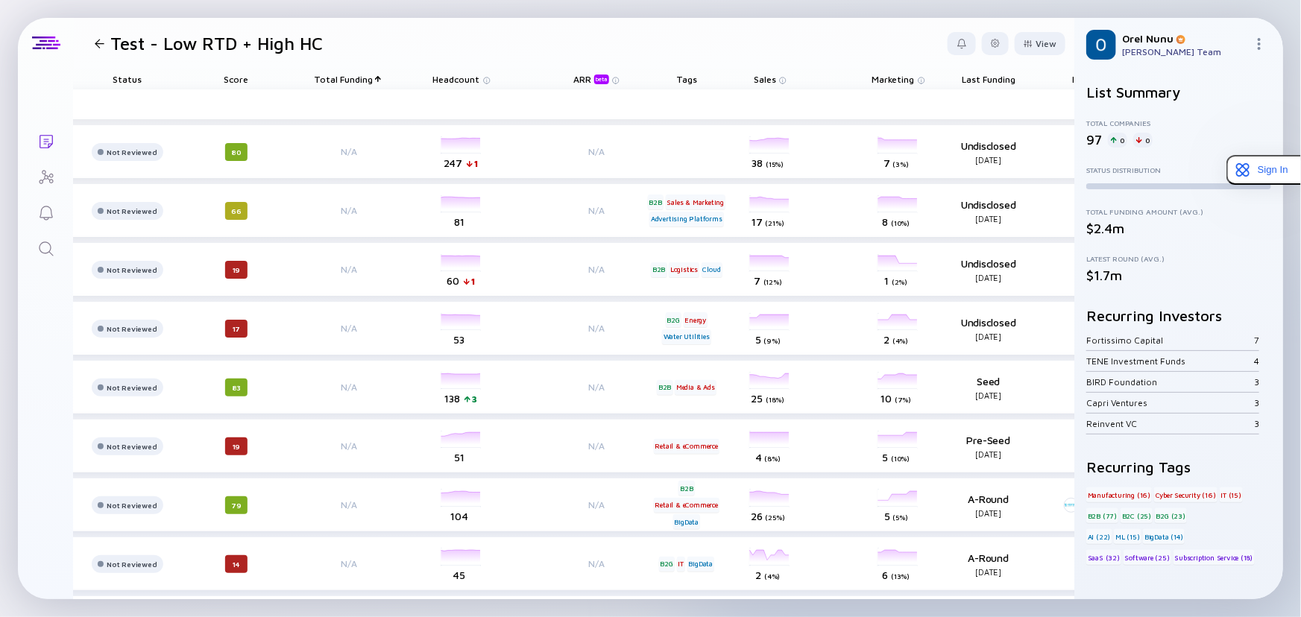
scroll to position [0, 522]
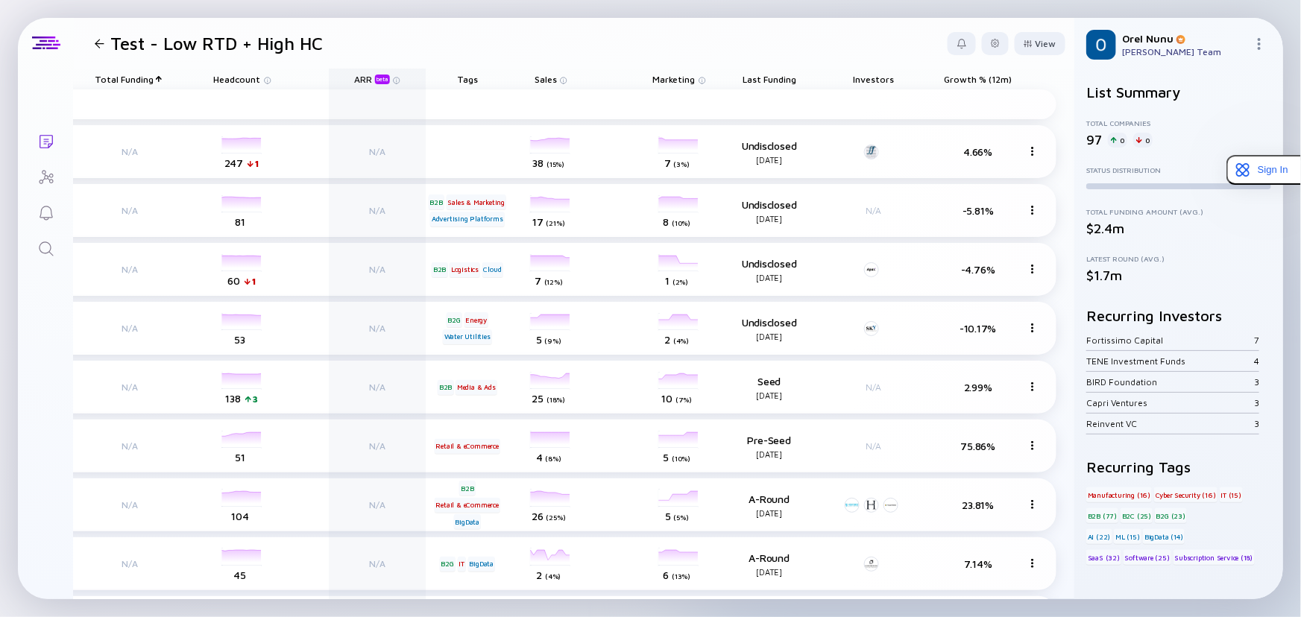
drag, startPoint x: 969, startPoint y: 73, endPoint x: 298, endPoint y: 82, distance: 670.4
click at [298, 82] on div "Name Status Score Total Funding Headcount ARR beta Tags Sales Marketing Last Fu…" at bounding box center [315, 79] width 1484 height 21
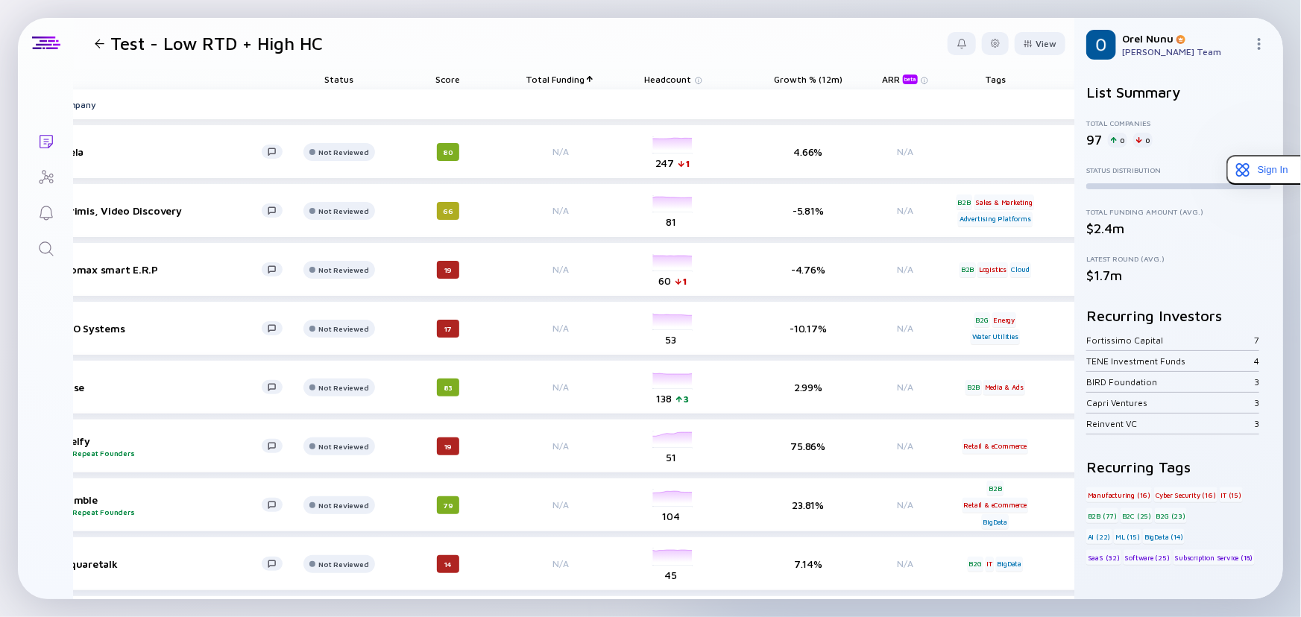
scroll to position [0, 0]
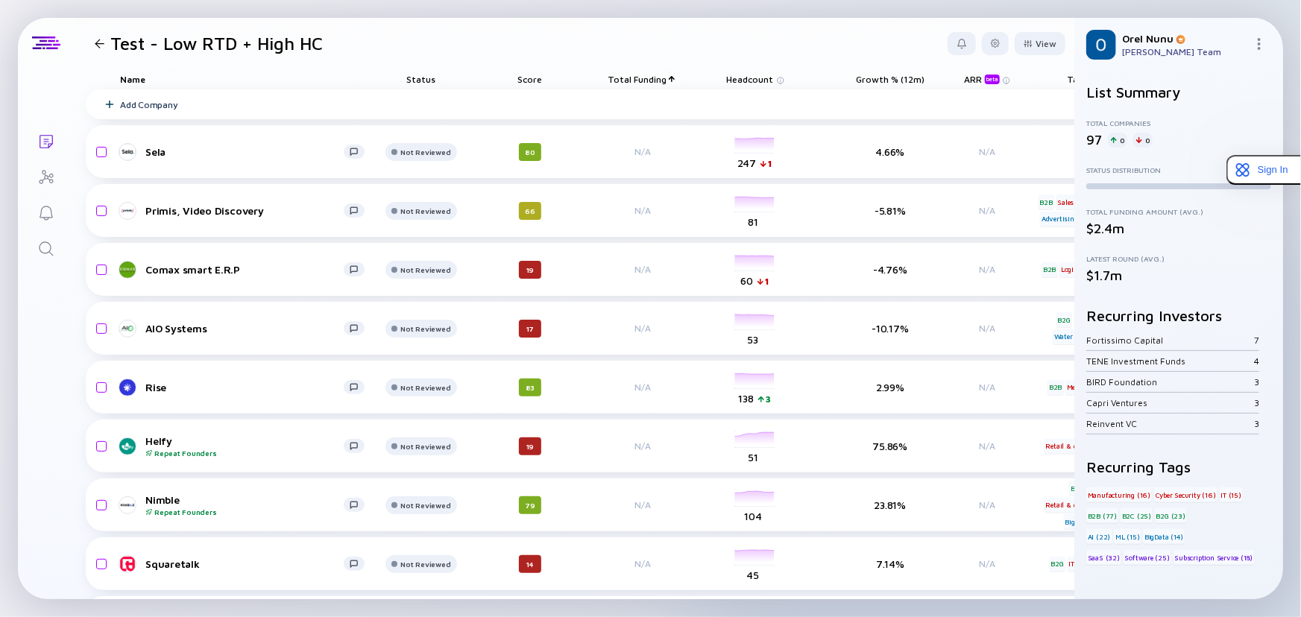
click at [532, 75] on div "Score" at bounding box center [530, 79] width 84 height 21
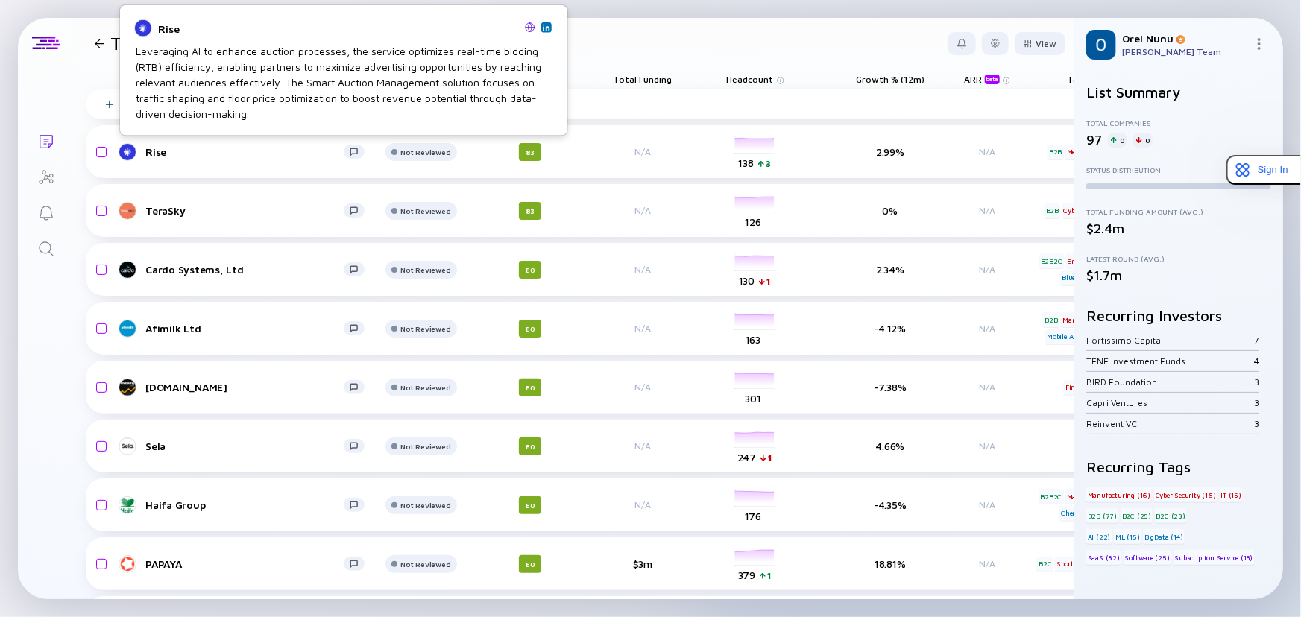
click at [530, 28] on img at bounding box center [530, 27] width 10 height 10
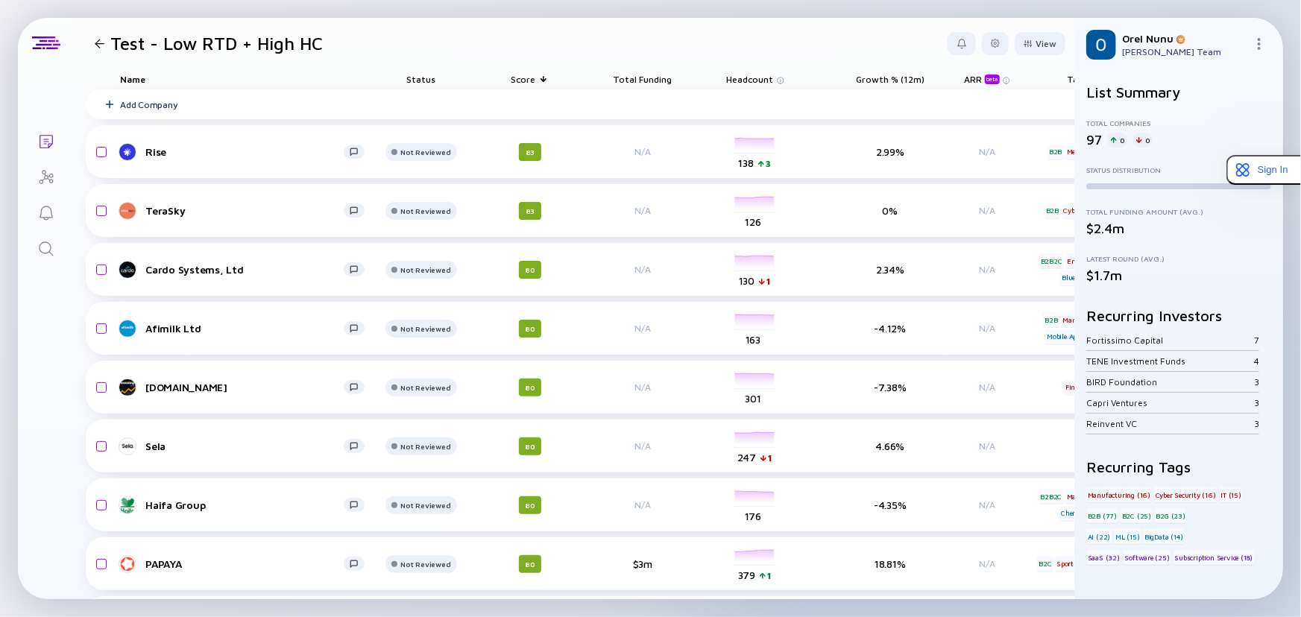
click at [1259, 45] on img at bounding box center [1259, 44] width 12 height 12
click at [991, 37] on div at bounding box center [995, 43] width 27 height 23
click at [424, 153] on div "Not Reviewed" at bounding box center [425, 152] width 50 height 9
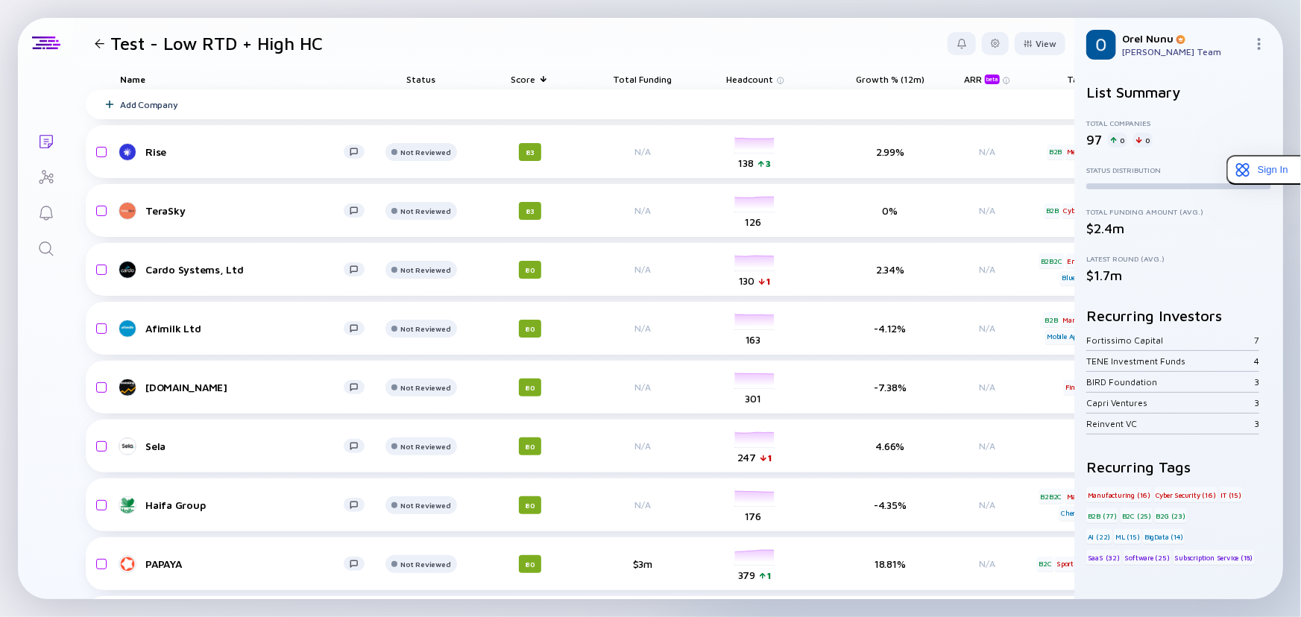
click at [368, 55] on header "Test - Low RTD + High HC View" at bounding box center [574, 43] width 1001 height 51
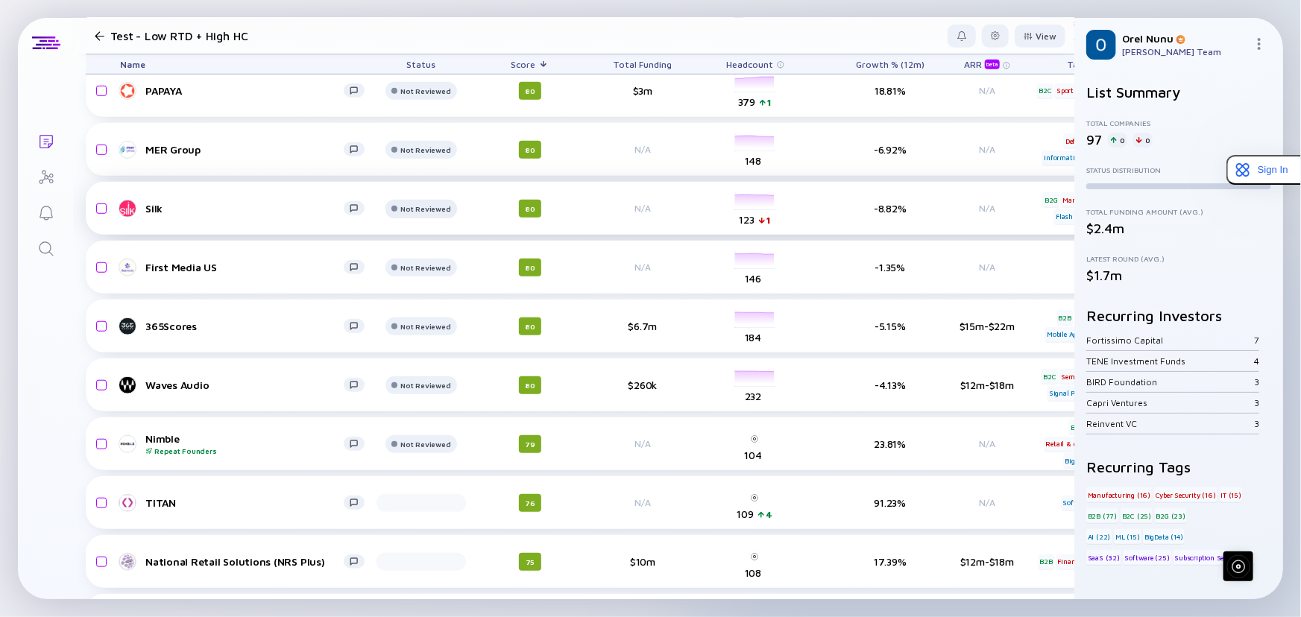
scroll to position [474, 0]
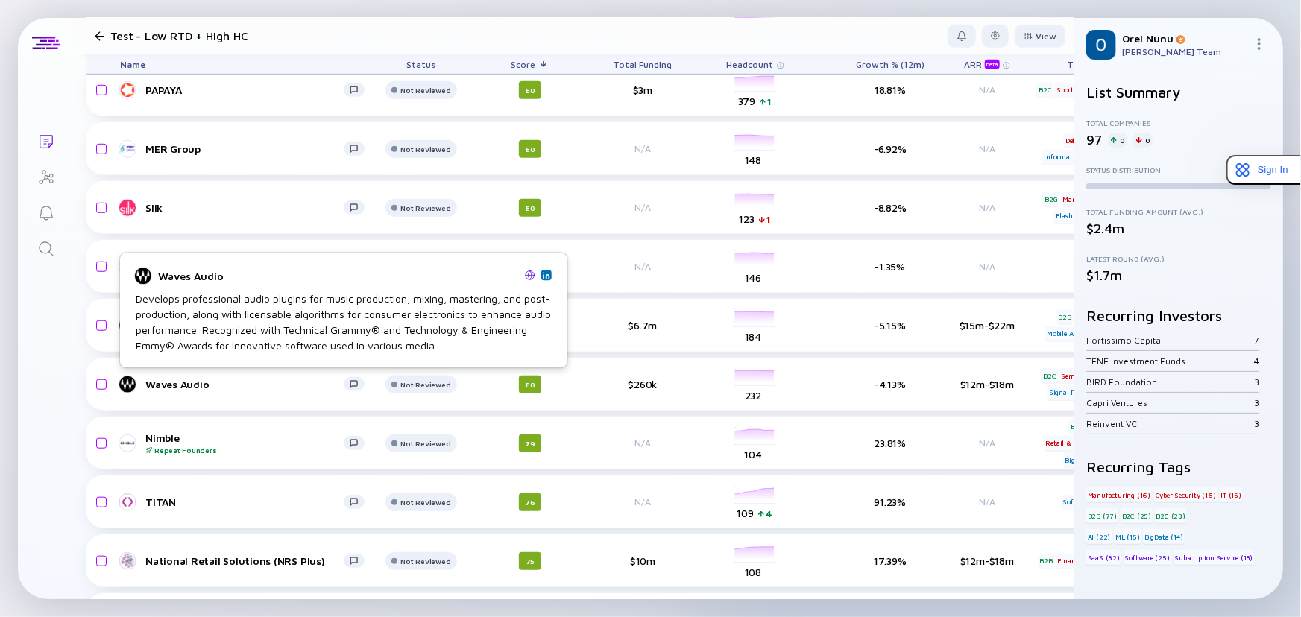
click at [535, 278] on img at bounding box center [530, 275] width 10 height 10
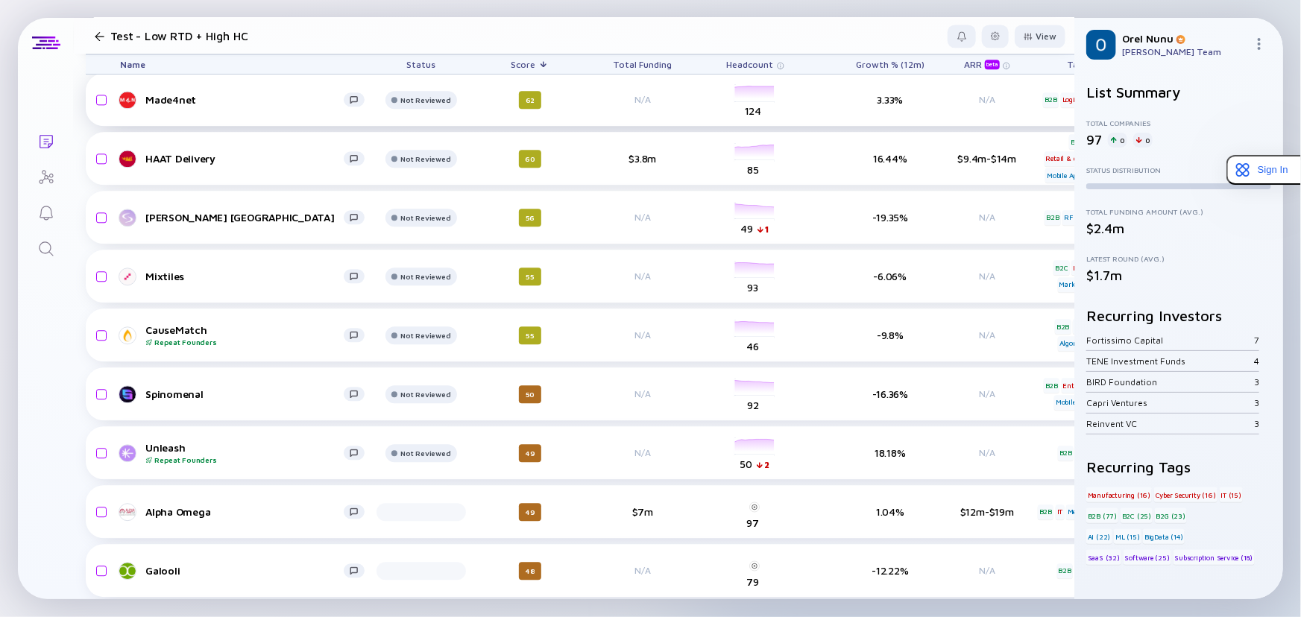
scroll to position [1762, 0]
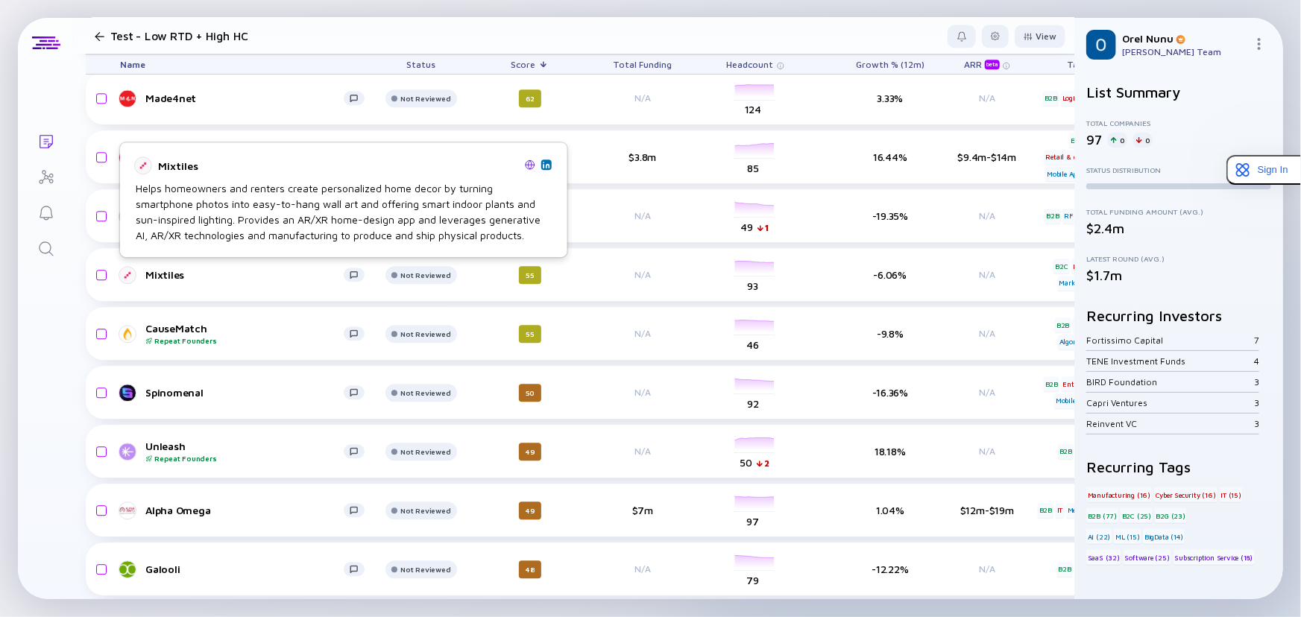
drag, startPoint x: 525, startPoint y: 166, endPoint x: 500, endPoint y: 182, distance: 29.2
click at [500, 182] on div "Helps homeowners and renters create personalized home decor by turning smartpho…" at bounding box center [344, 211] width 416 height 63
click at [529, 162] on img at bounding box center [530, 165] width 10 height 10
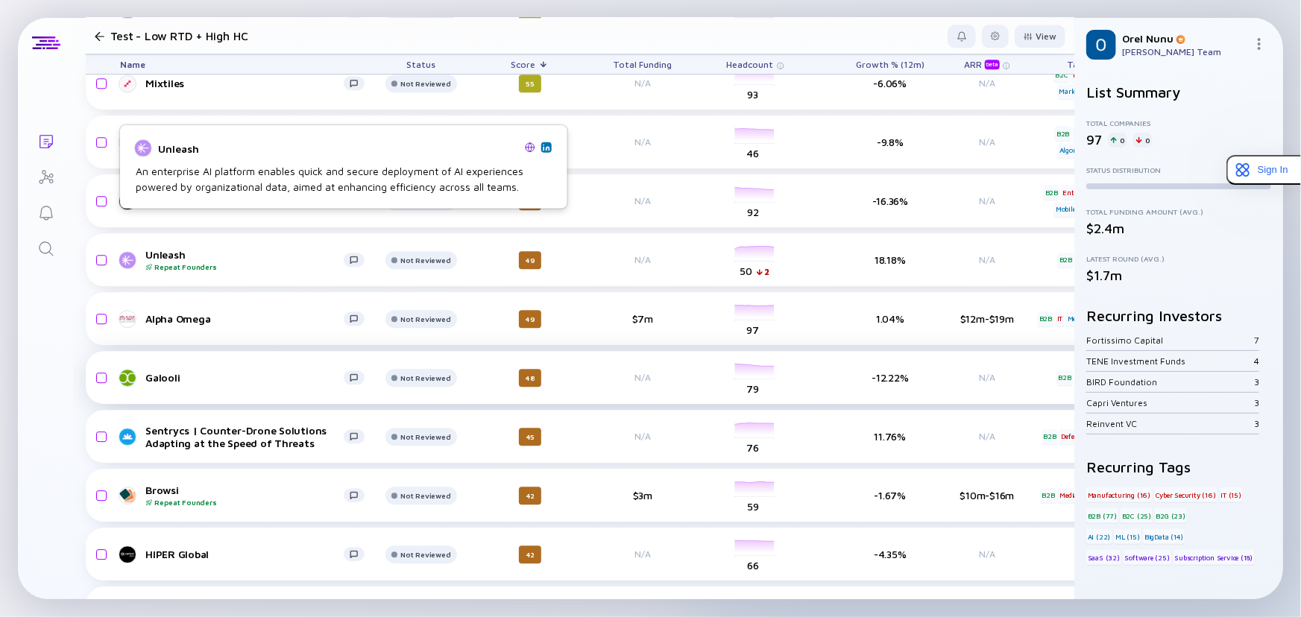
scroll to position [2033, 0]
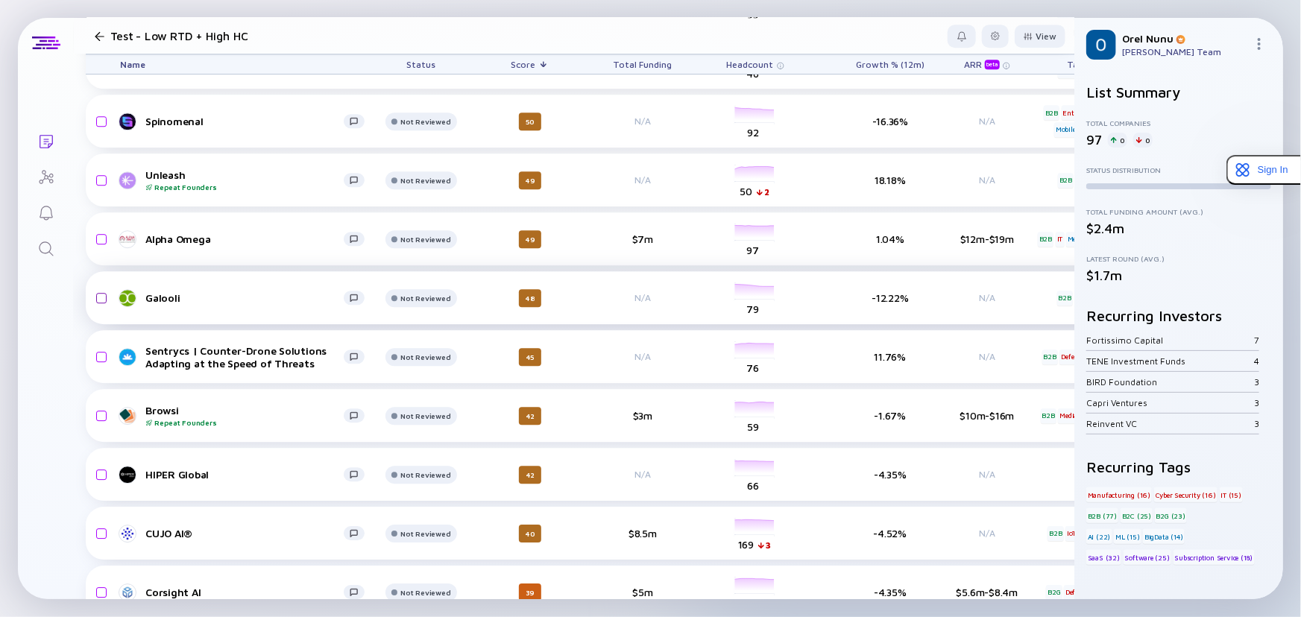
click at [101, 297] on input "checkbox" at bounding box center [99, 298] width 18 height 34
checkbox input "true"
click at [96, 410] on input "checkbox" at bounding box center [99, 416] width 18 height 34
checkbox input "true"
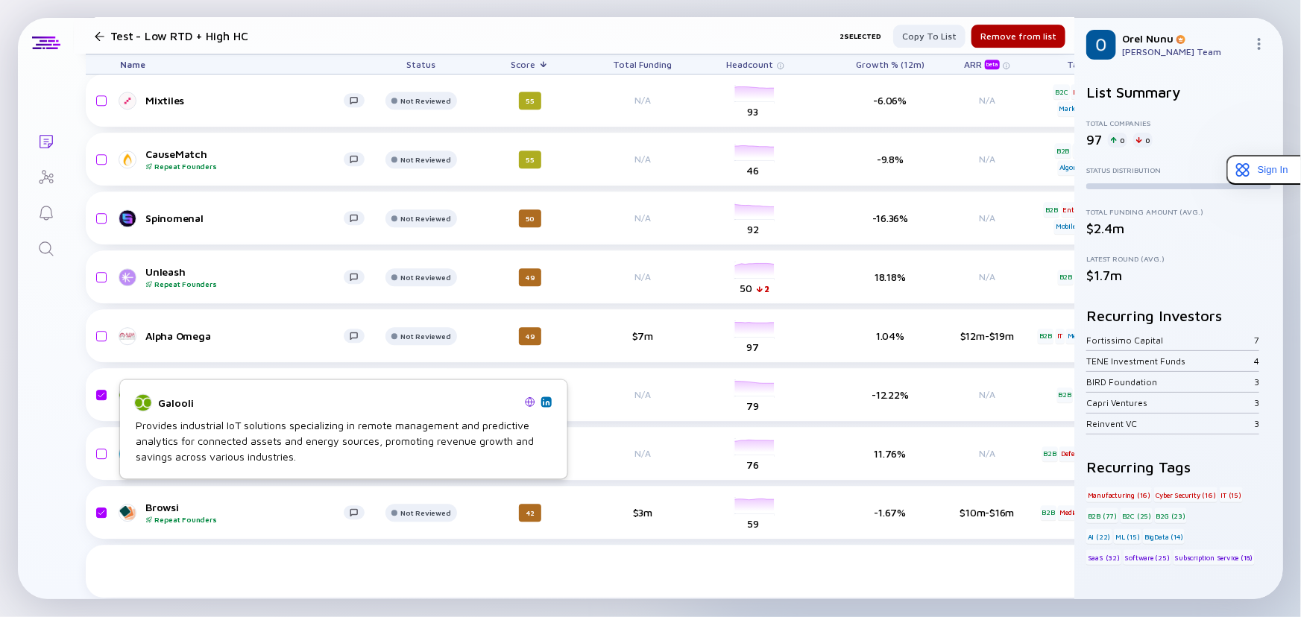
scroll to position [1830, 0]
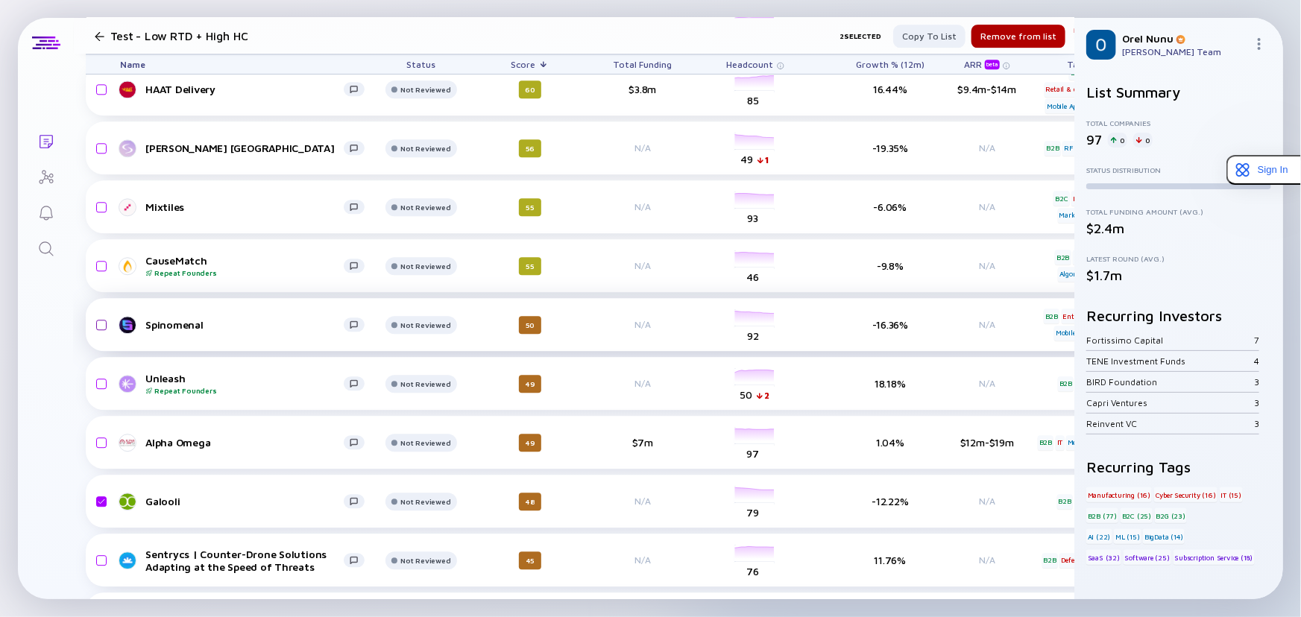
click at [101, 324] on input "checkbox" at bounding box center [99, 325] width 18 height 34
checkbox input "true"
click at [99, 198] on input "checkbox" at bounding box center [99, 207] width 18 height 34
checkbox input "true"
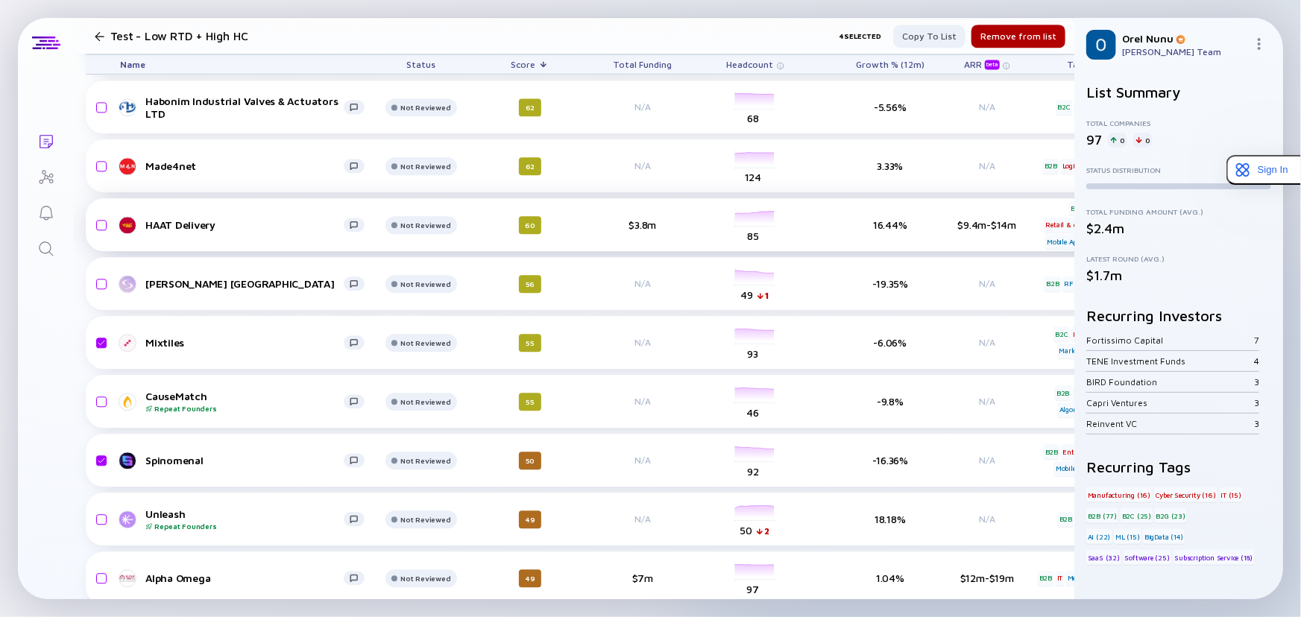
scroll to position [1558, 0]
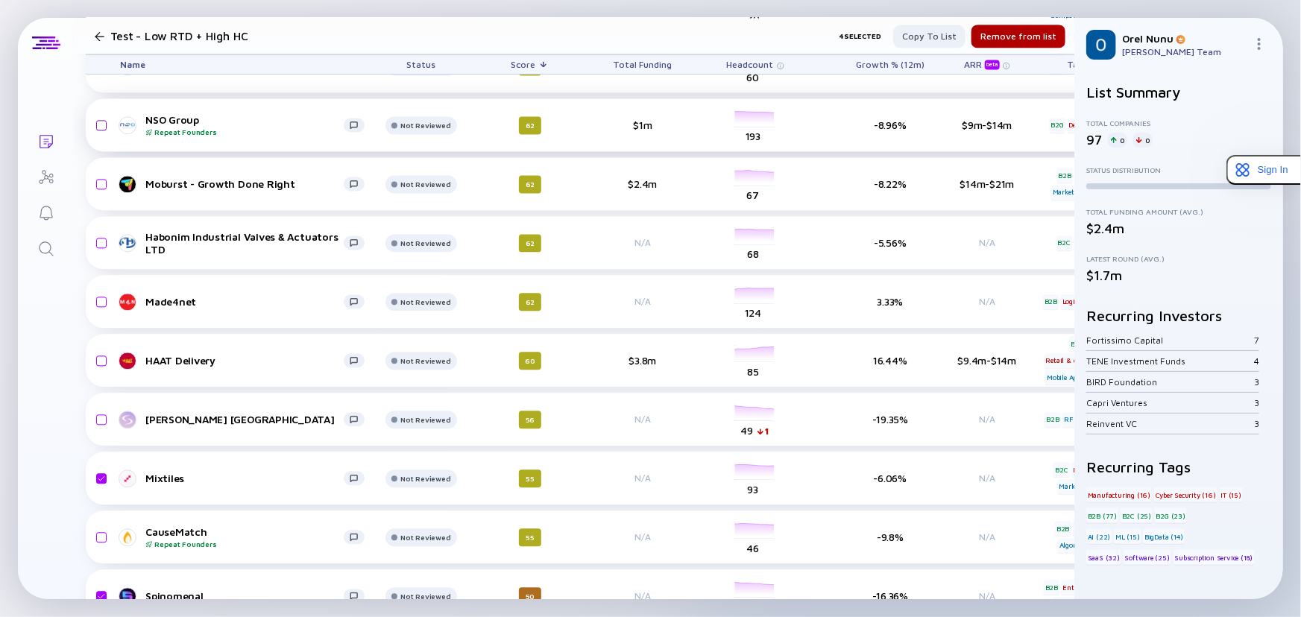
click at [101, 119] on input "checkbox" at bounding box center [99, 125] width 18 height 34
checkbox input "true"
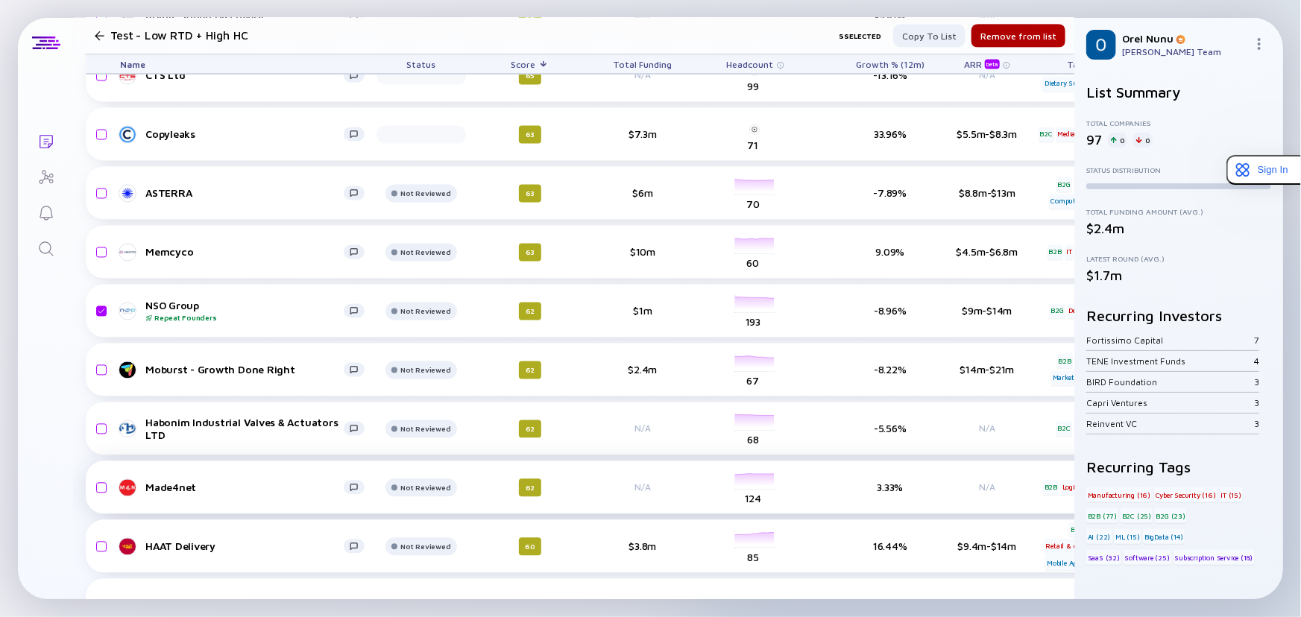
scroll to position [1355, 0]
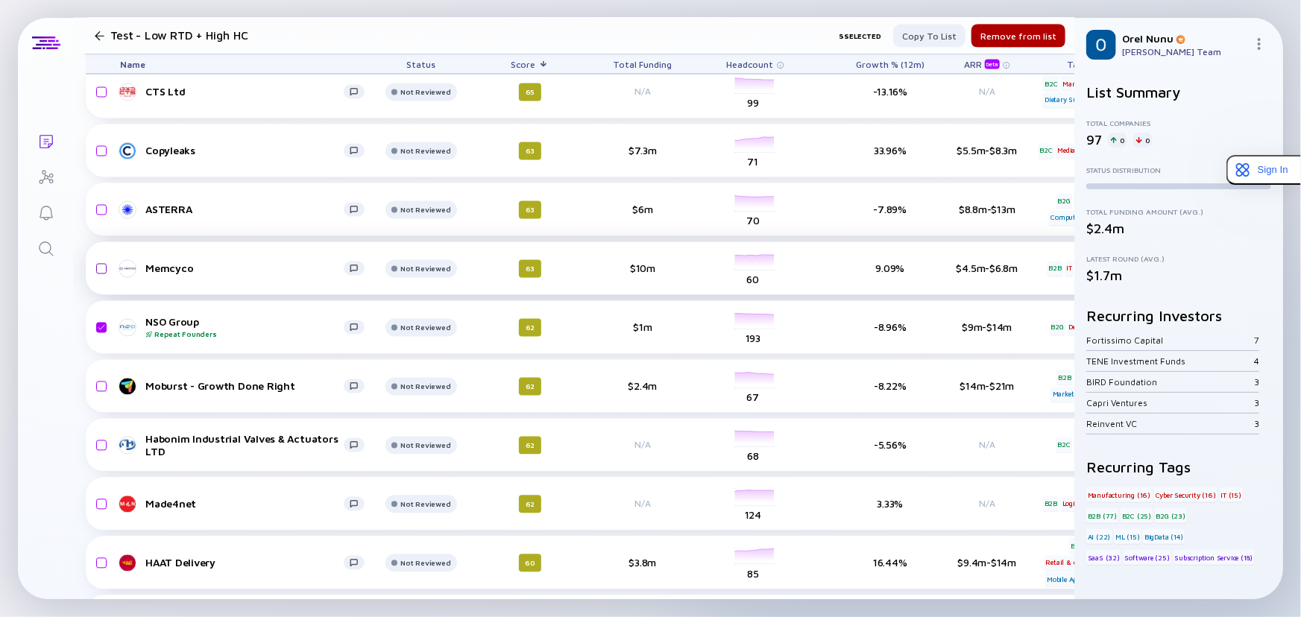
click at [103, 268] on input "checkbox" at bounding box center [99, 269] width 18 height 34
checkbox input "true"
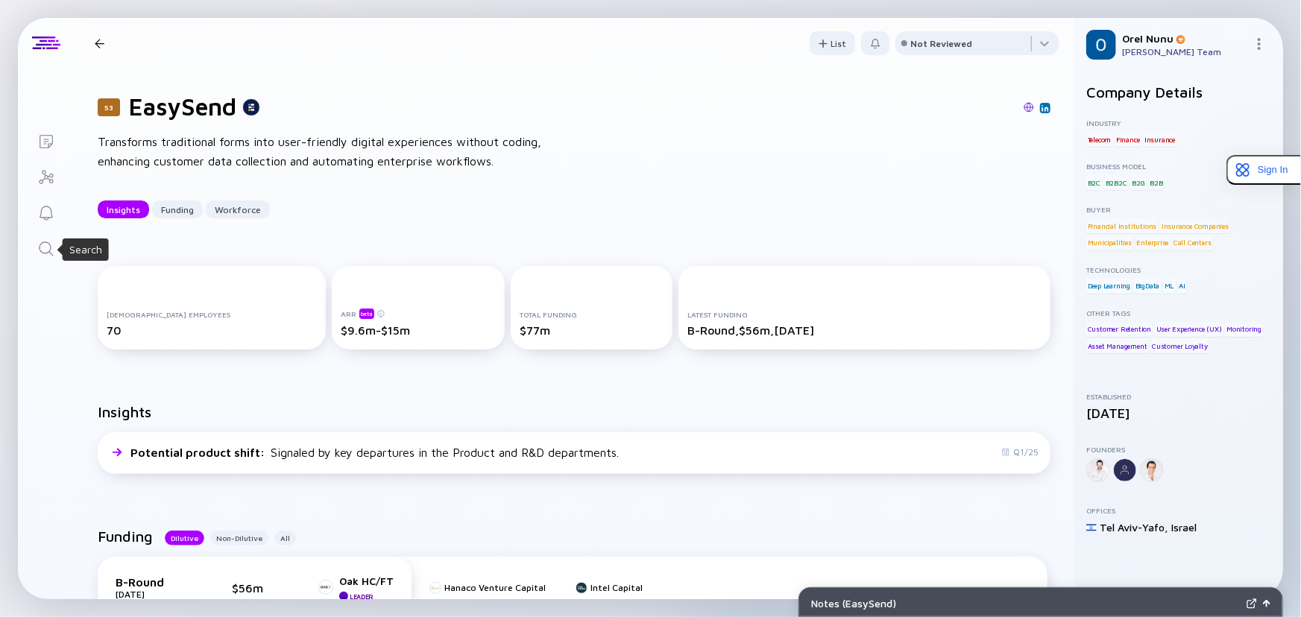
click at [37, 245] on icon "Search" at bounding box center [46, 249] width 18 height 18
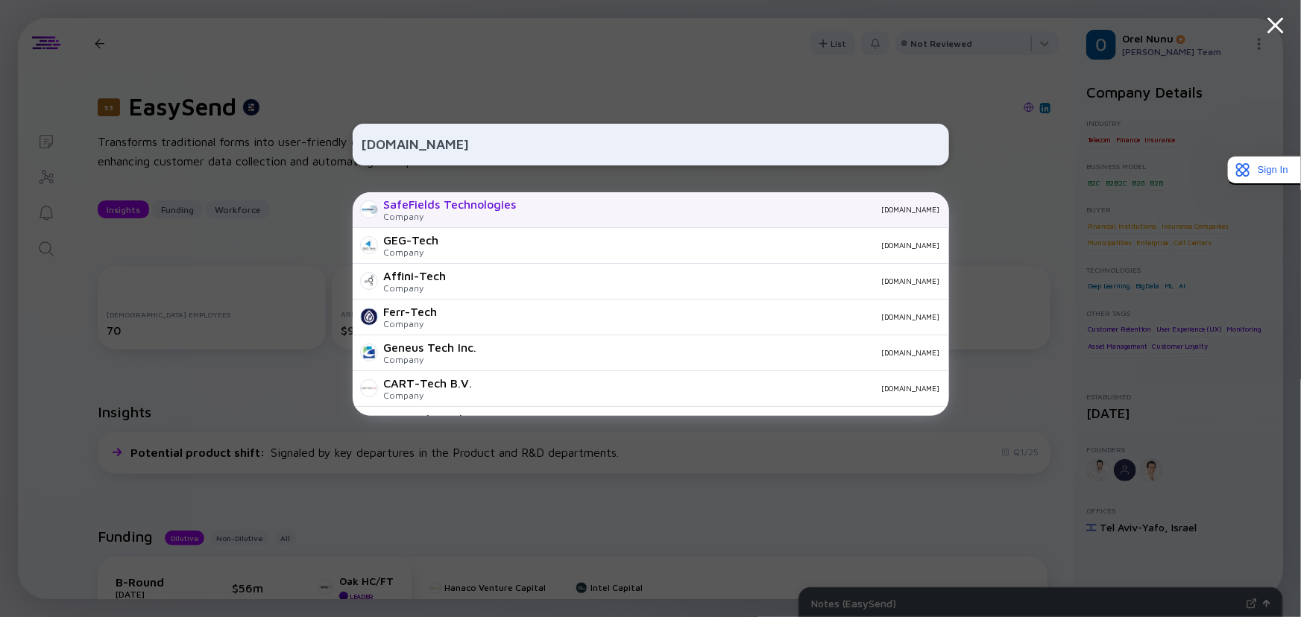
type input "[DOMAIN_NAME]"
click at [473, 206] on div "SafeFields Technologies" at bounding box center [450, 204] width 133 height 13
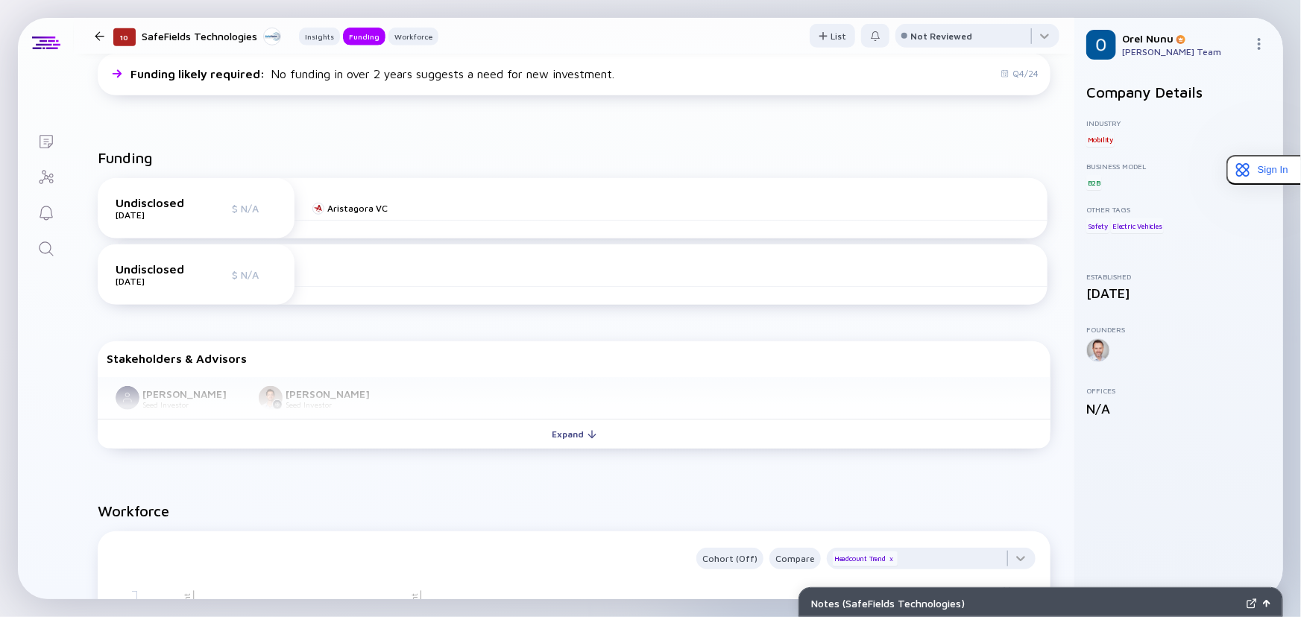
scroll to position [474, 0]
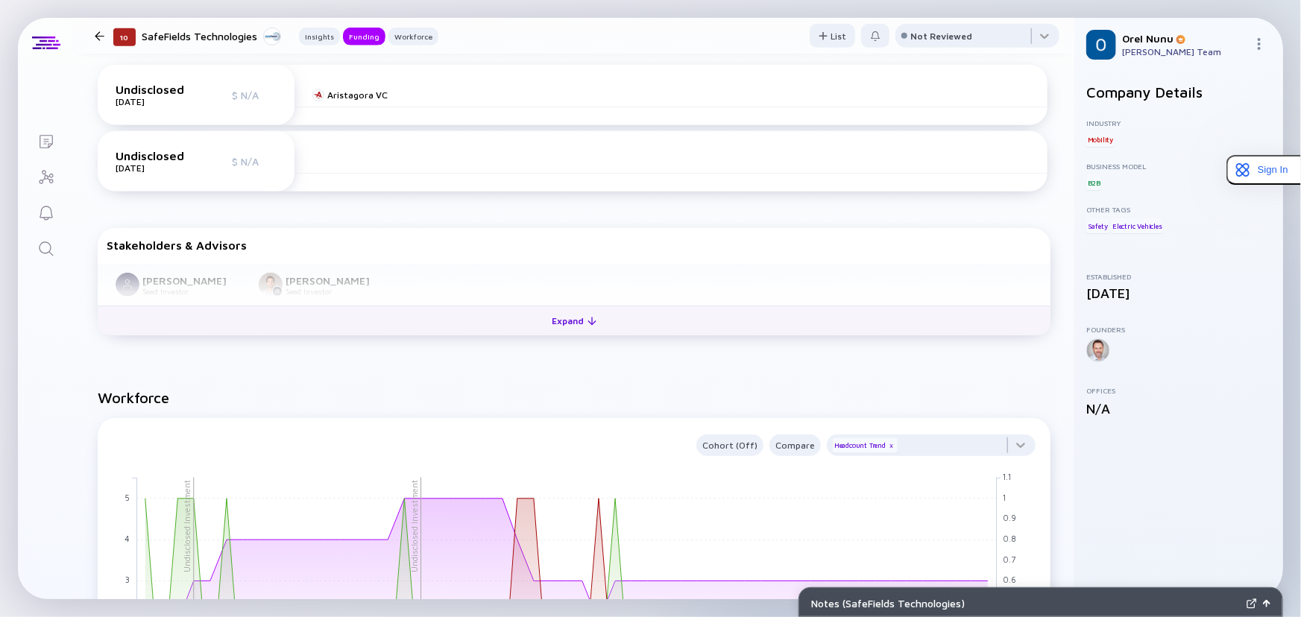
click at [566, 327] on div "Expand" at bounding box center [575, 320] width 62 height 23
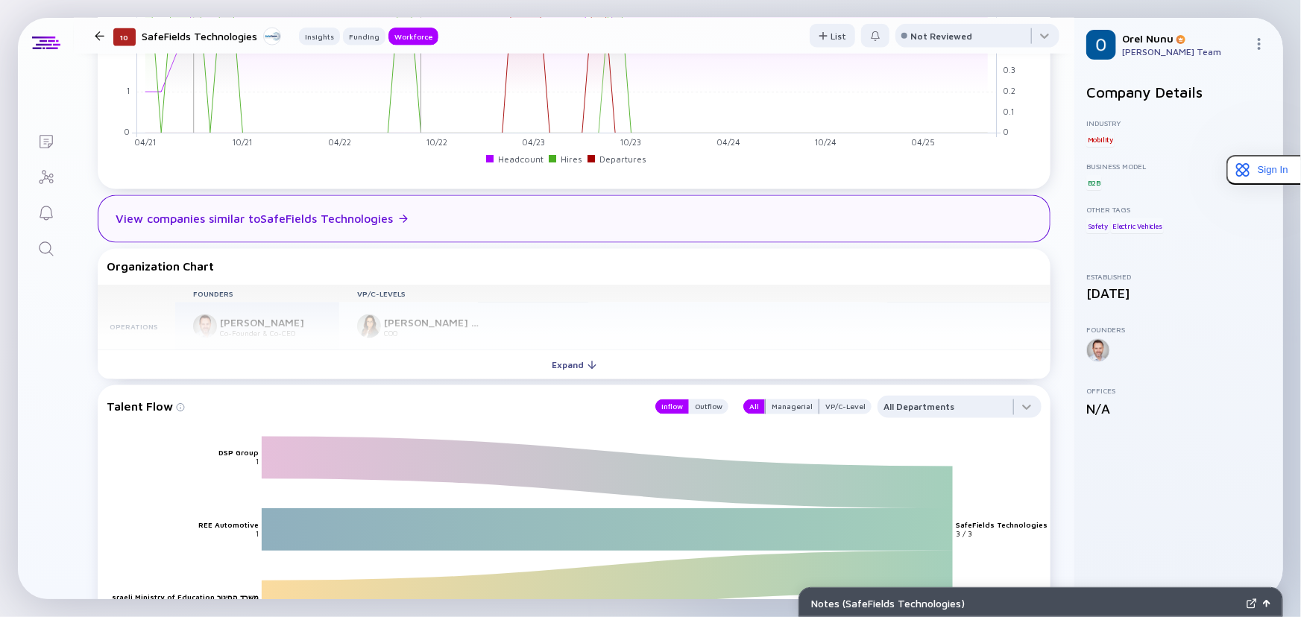
scroll to position [1220, 0]
